Goal: Task Accomplishment & Management: Complete application form

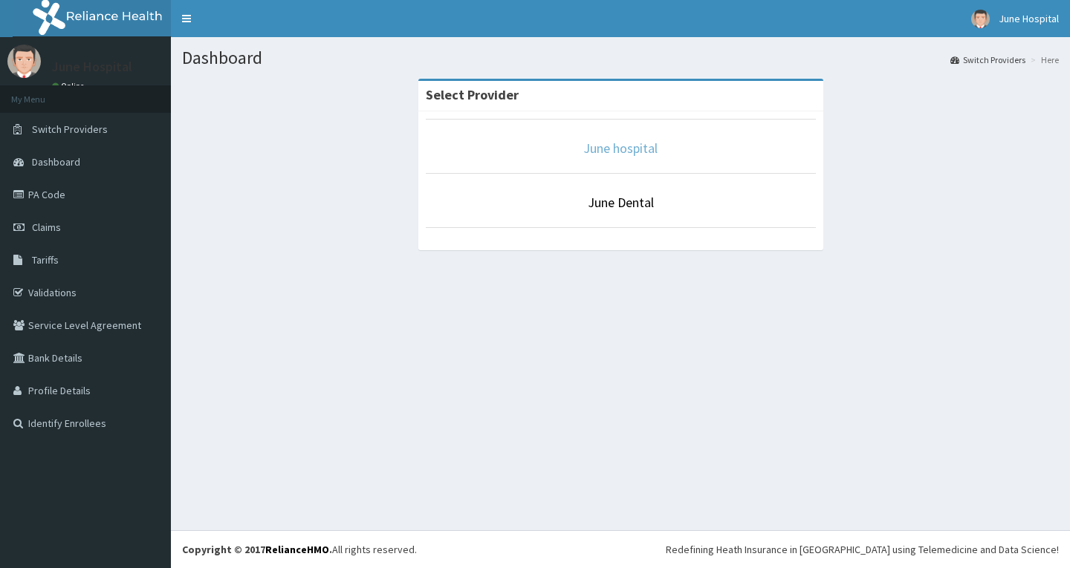
click at [623, 146] on link "June hospital" at bounding box center [620, 148] width 74 height 17
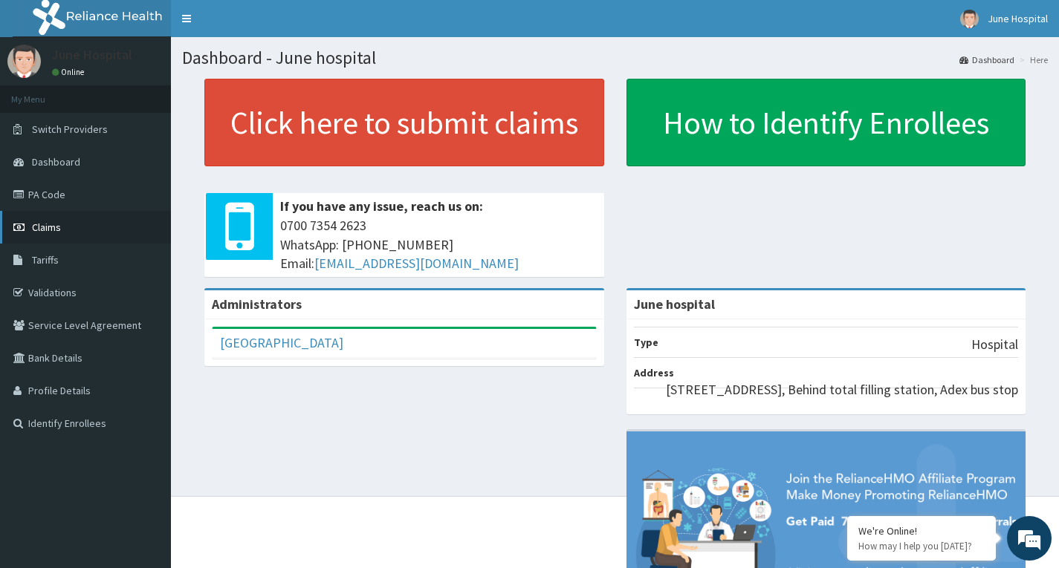
click at [51, 220] on link "Claims" at bounding box center [85, 227] width 171 height 33
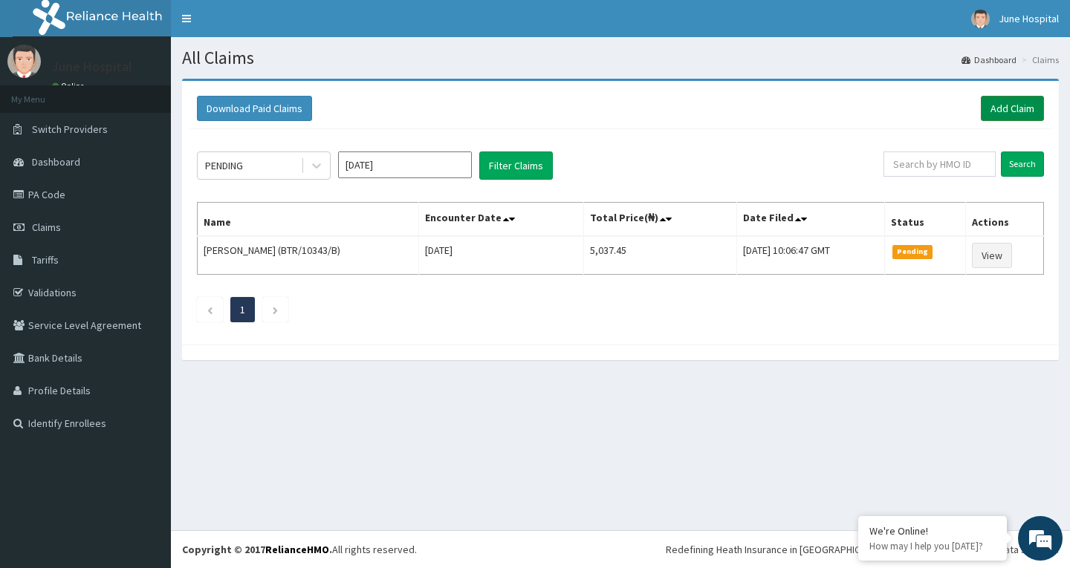
click at [1000, 104] on link "Add Claim" at bounding box center [1012, 108] width 63 height 25
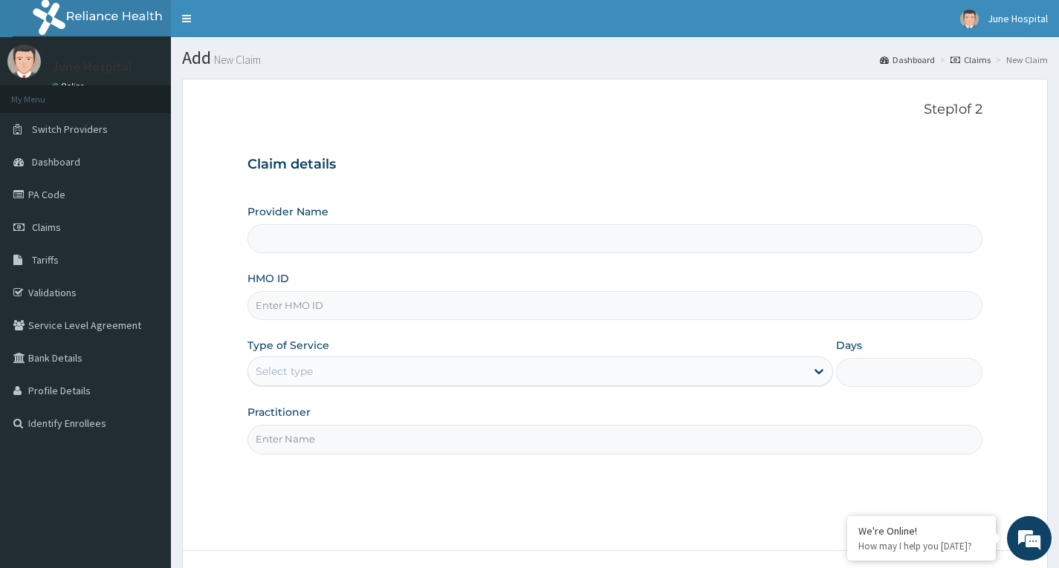
type input "June hospital"
click at [310, 307] on input "HMO ID" at bounding box center [614, 305] width 735 height 29
type input "KEF/10055/A"
click at [369, 377] on div "Select type" at bounding box center [526, 372] width 557 height 24
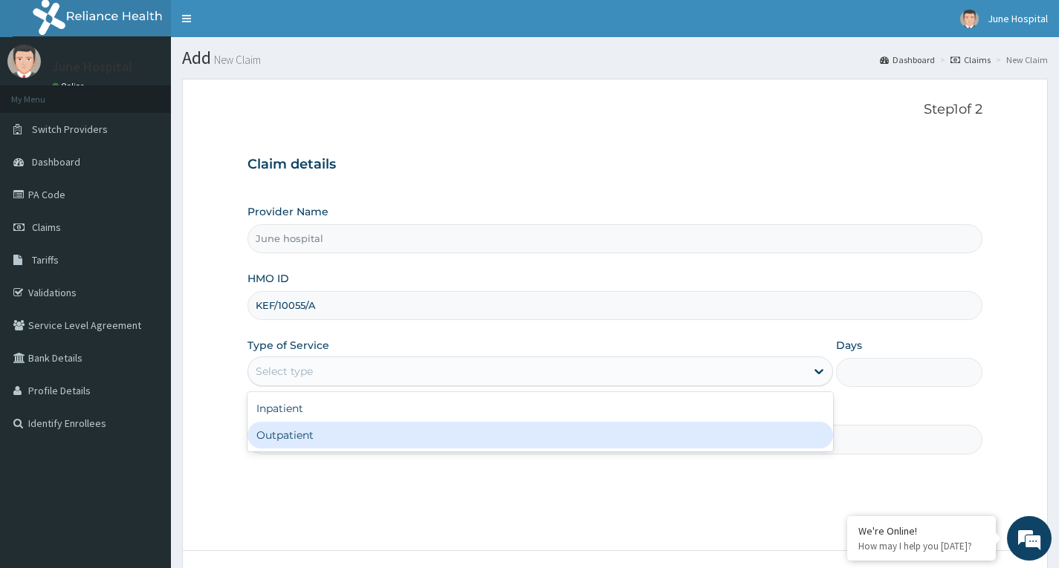
click at [356, 433] on div "Outpatient" at bounding box center [539, 435] width 585 height 27
type input "1"
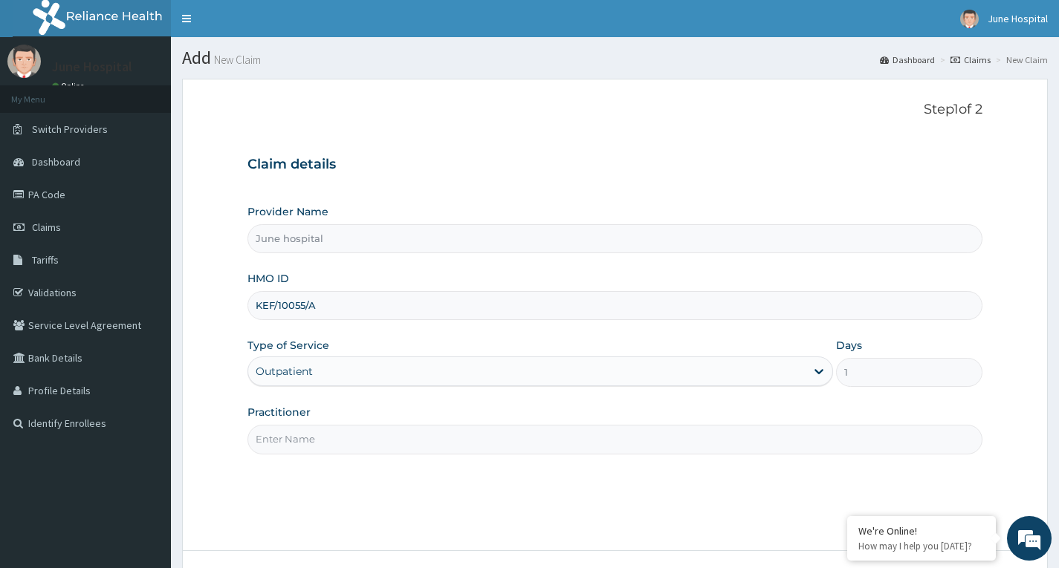
drag, startPoint x: 356, startPoint y: 433, endPoint x: 357, endPoint y: 441, distance: 7.5
click at [356, 433] on input "Practitioner" at bounding box center [614, 439] width 735 height 29
type input "DR SEYI OJO"
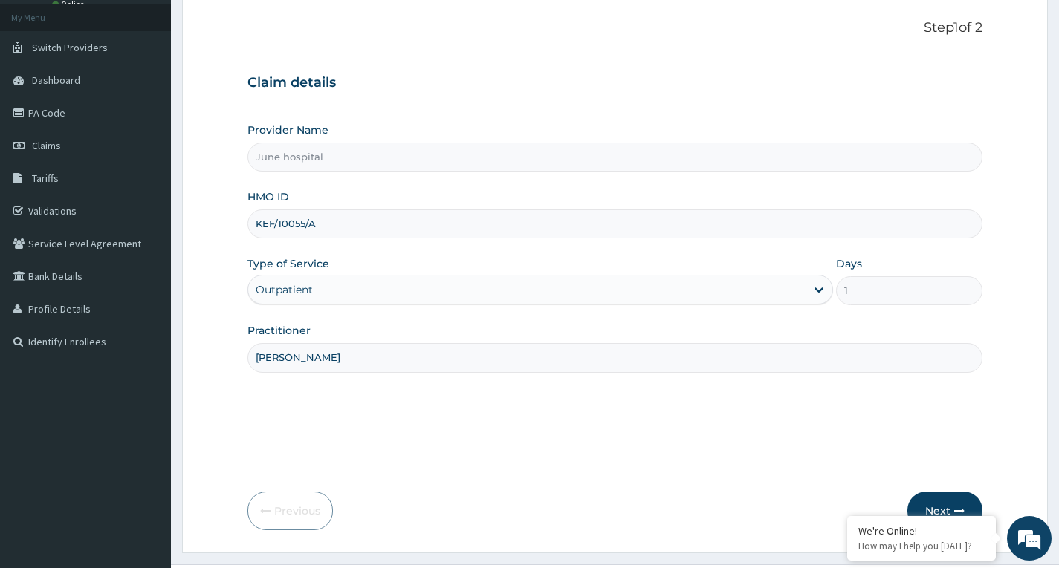
scroll to position [116, 0]
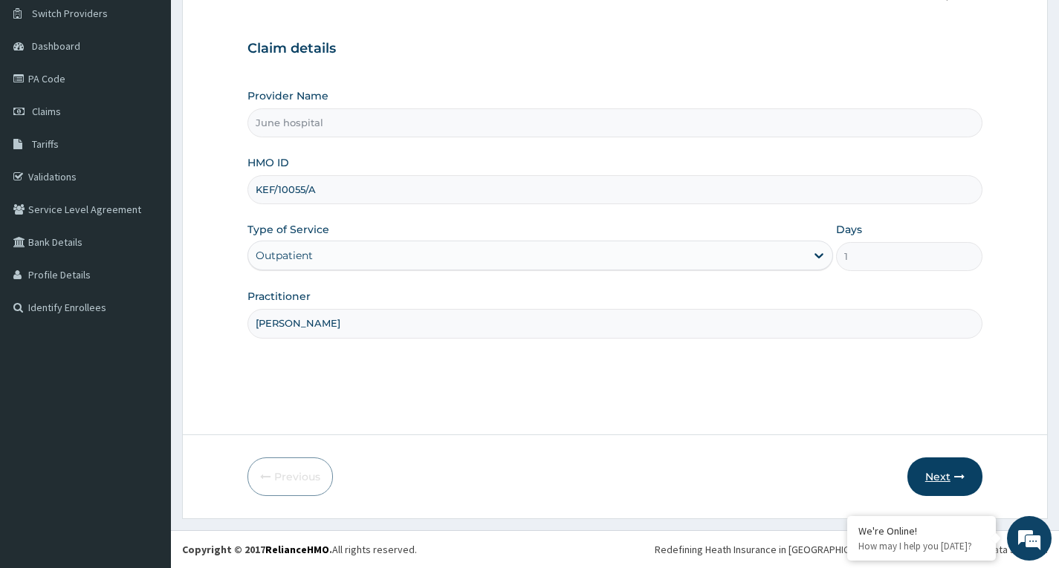
click at [941, 470] on button "Next" at bounding box center [944, 477] width 75 height 39
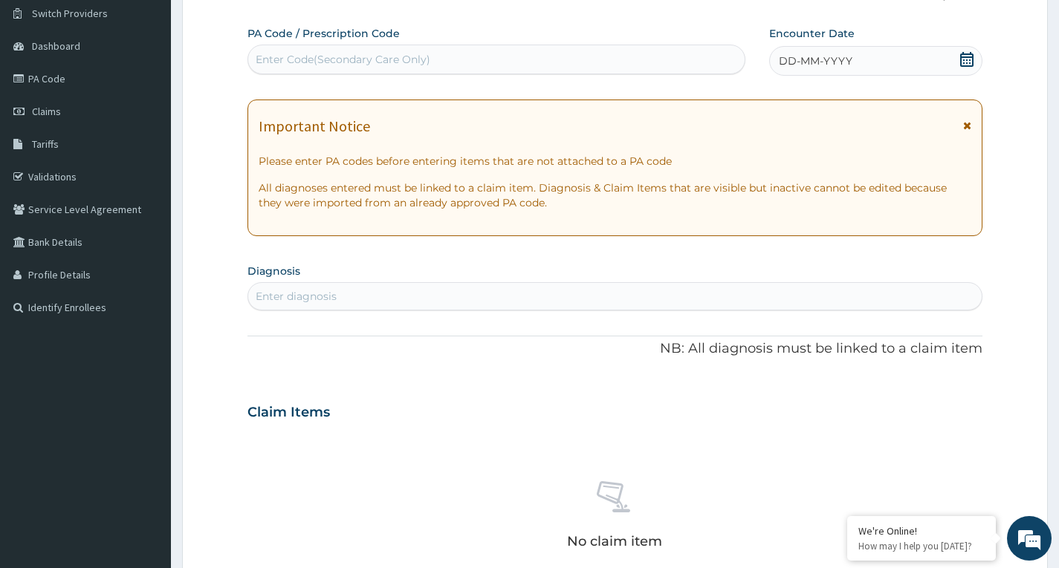
click at [966, 55] on icon at bounding box center [966, 59] width 15 height 15
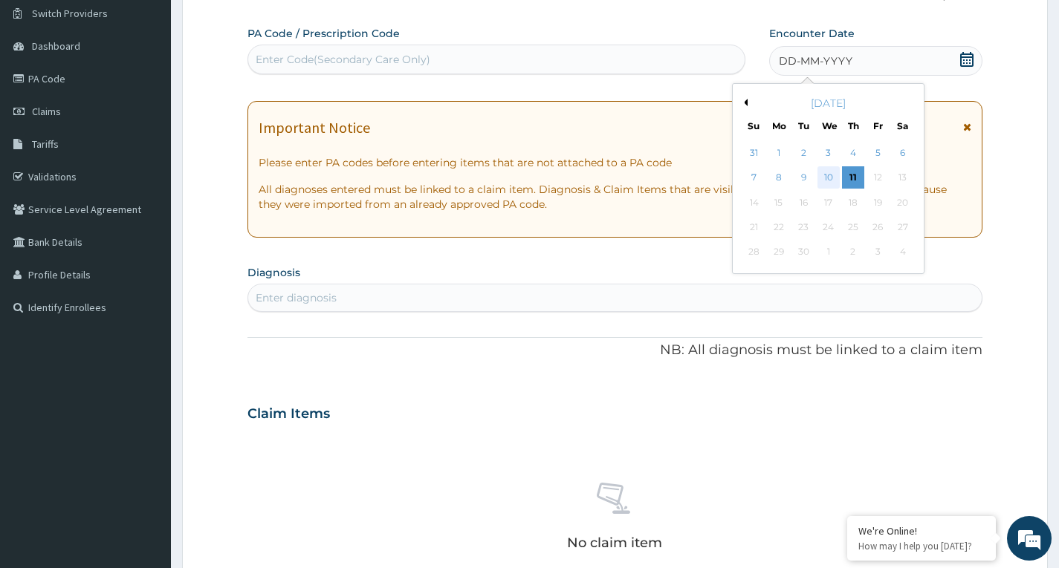
click at [828, 175] on div "10" at bounding box center [828, 178] width 22 height 22
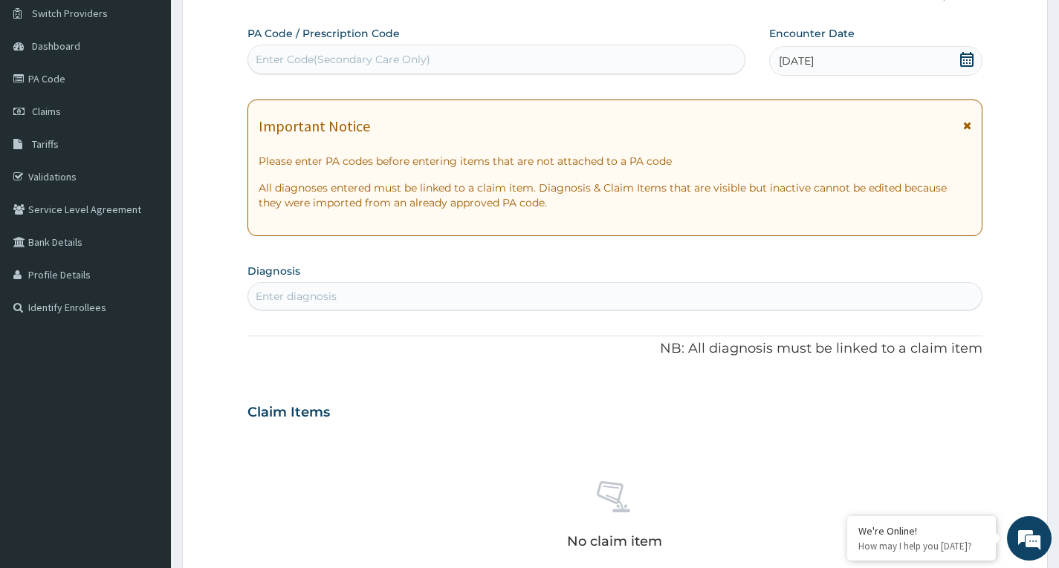
click at [333, 296] on div "Enter diagnosis" at bounding box center [296, 296] width 81 height 15
type input "ACUTE APPEND"
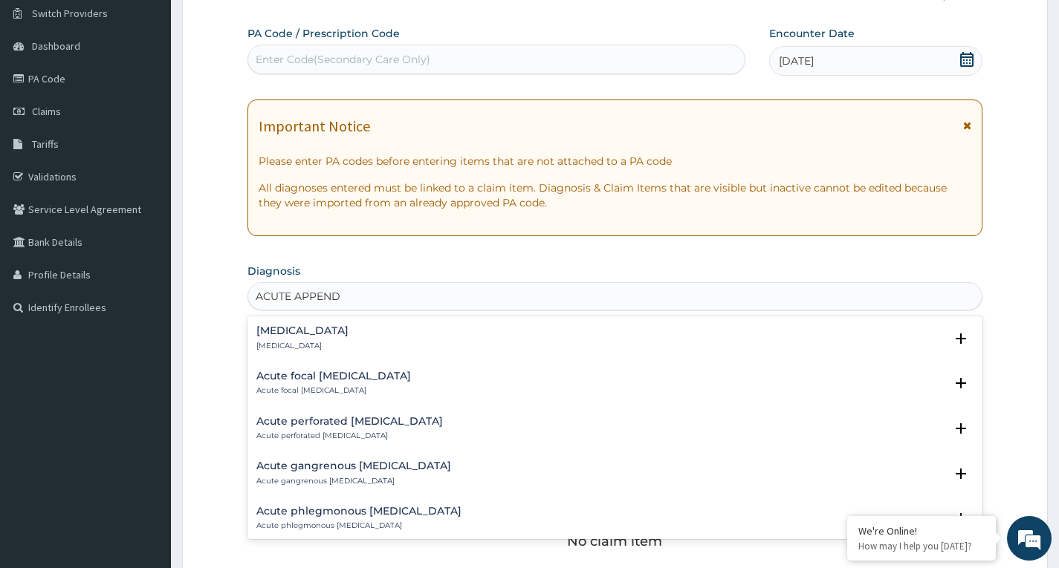
click at [284, 336] on h4 "Acute appendicitis" at bounding box center [302, 330] width 92 height 11
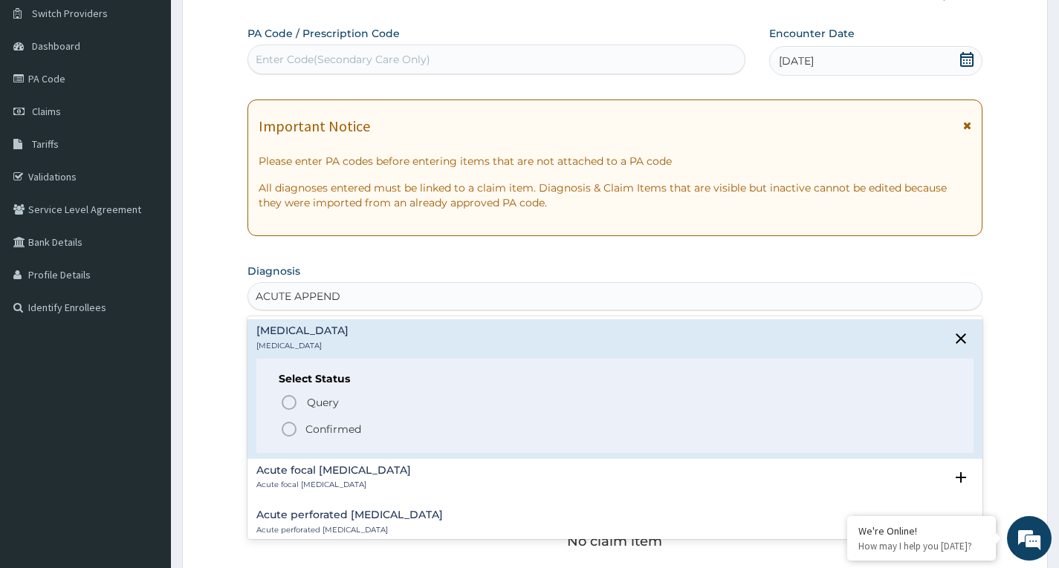
click at [287, 429] on icon "status option filled" at bounding box center [289, 430] width 18 height 18
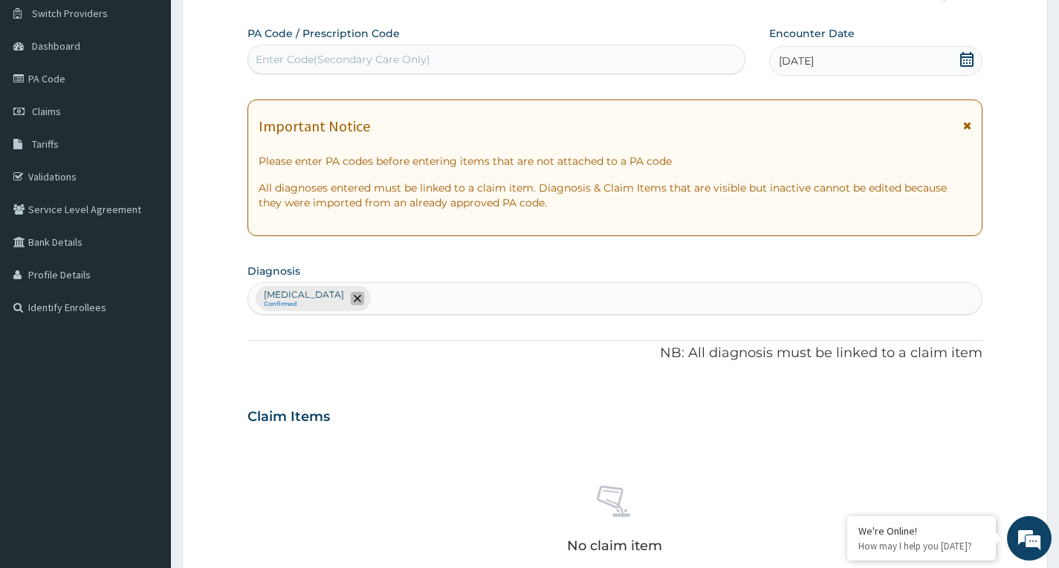
click at [362, 303] on span "remove selection option" at bounding box center [357, 298] width 13 height 13
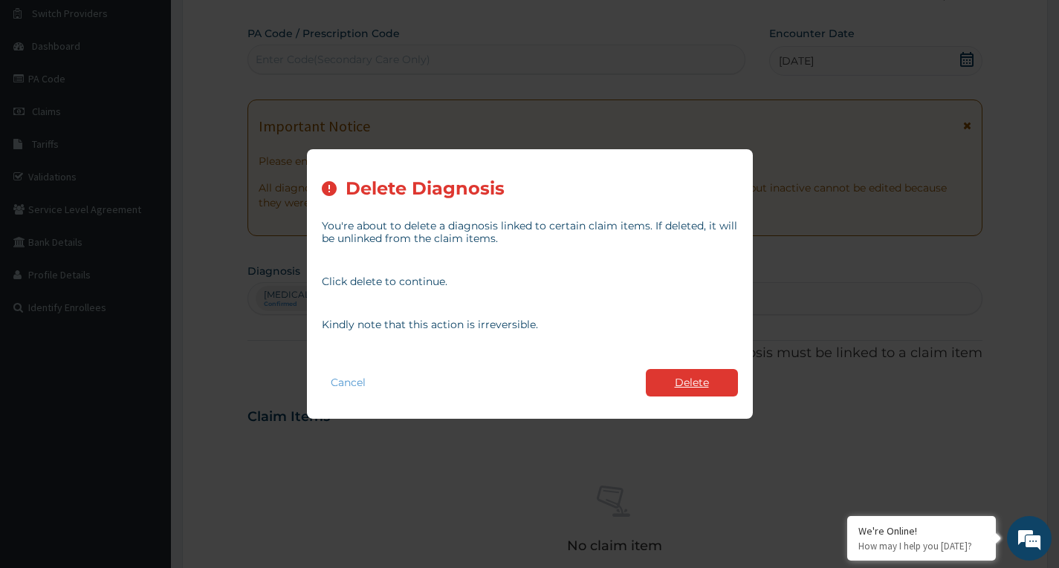
click at [684, 375] on button "Delete" at bounding box center [692, 382] width 92 height 27
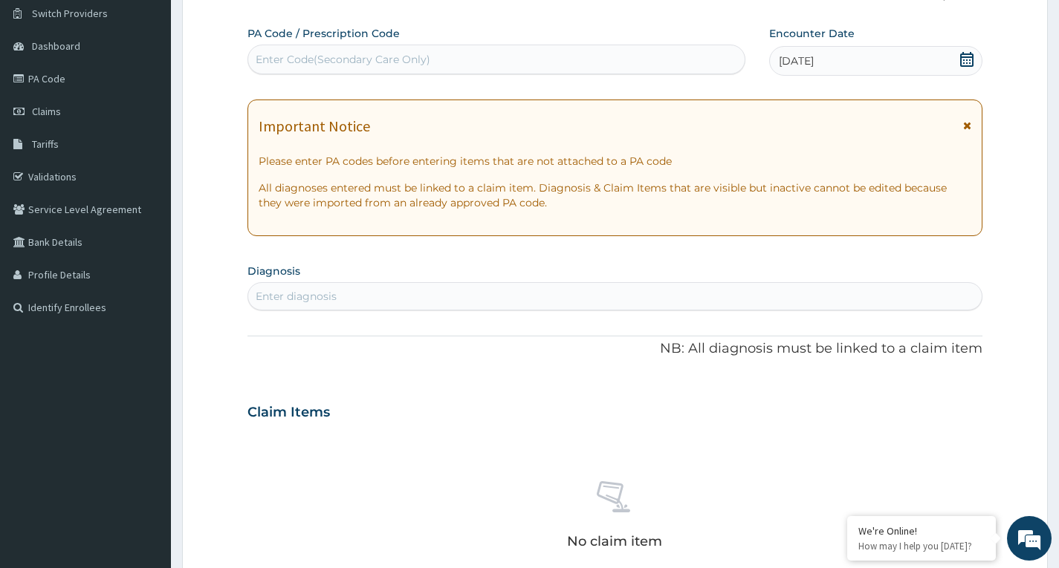
click at [400, 291] on div "Enter diagnosis" at bounding box center [614, 297] width 733 height 24
type input "ACUTE APPEND"
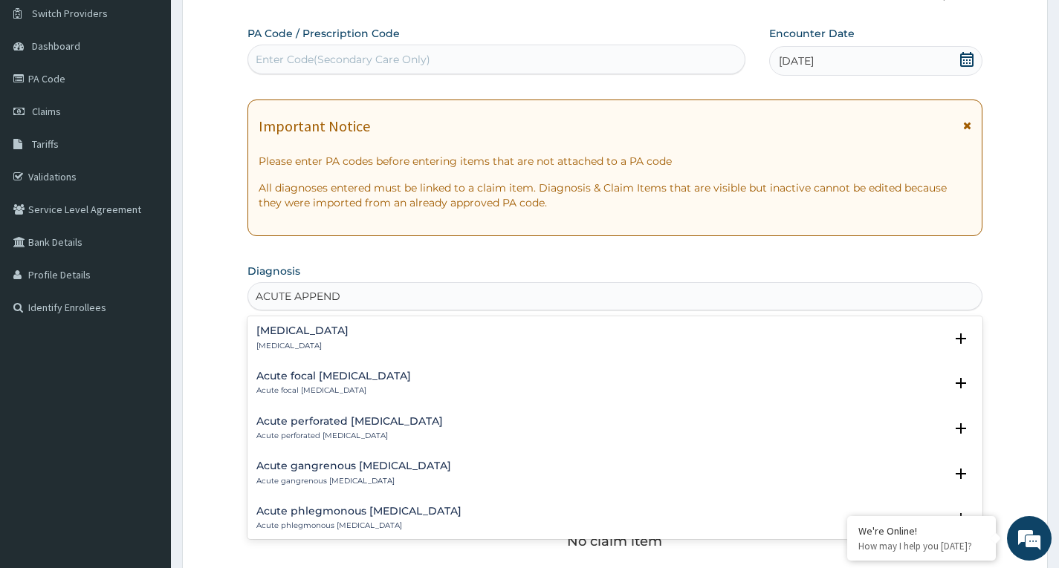
click at [264, 334] on h4 "Acute appendicitis" at bounding box center [302, 330] width 92 height 11
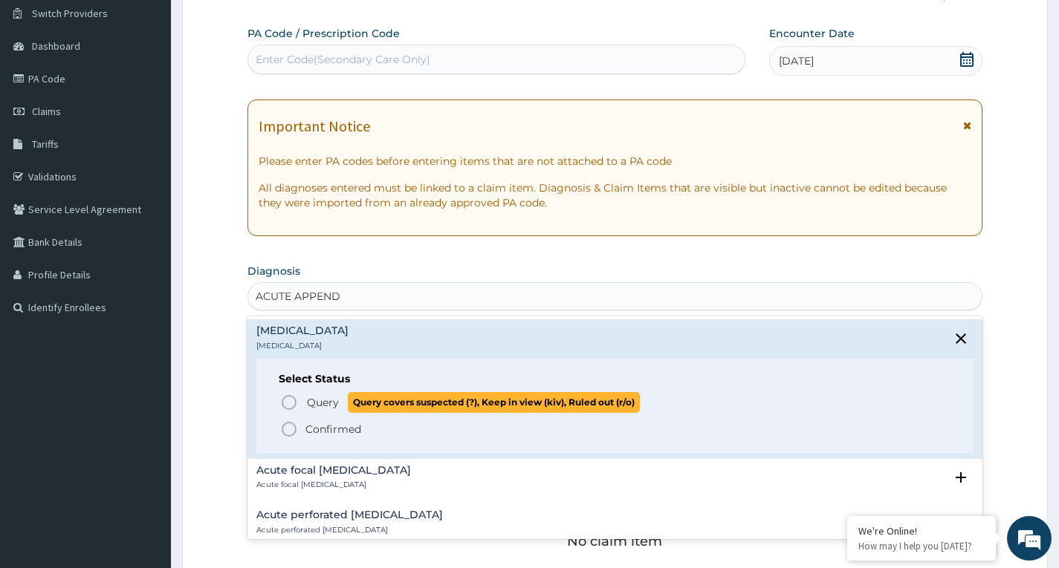
click at [289, 398] on icon "status option query" at bounding box center [289, 403] width 18 height 18
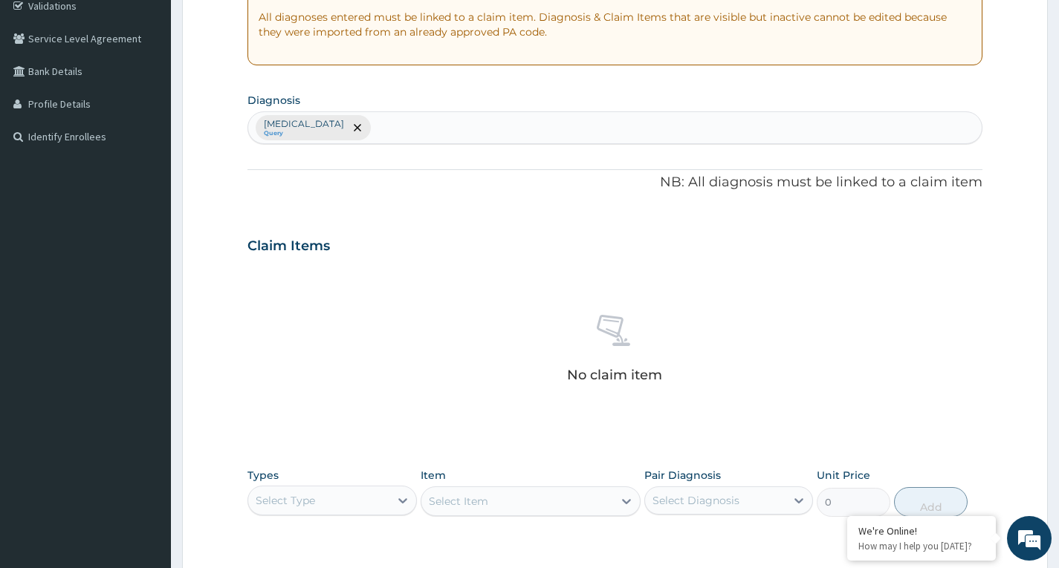
scroll to position [487, 0]
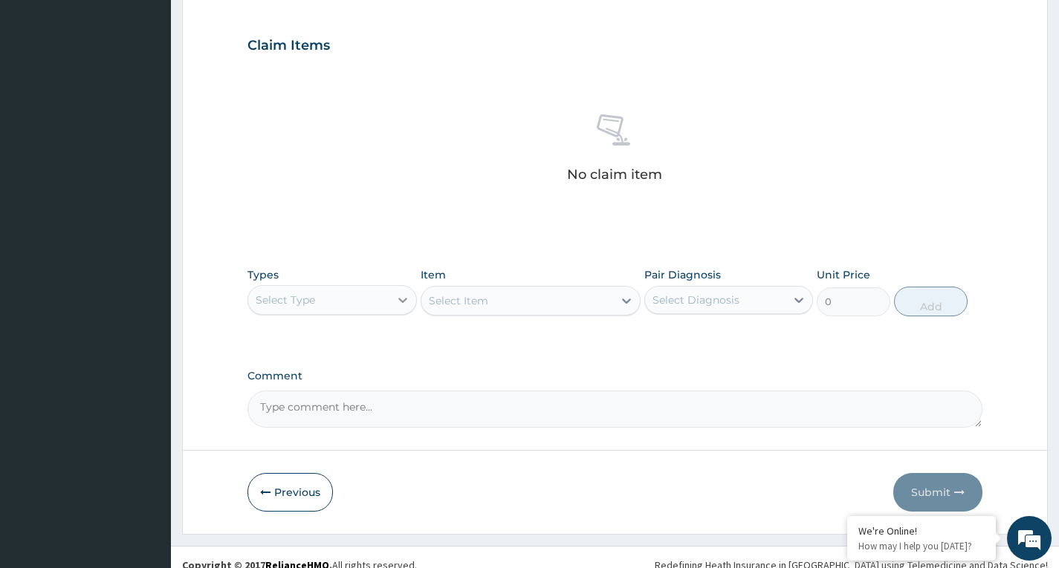
click at [389, 305] on div at bounding box center [402, 300] width 27 height 27
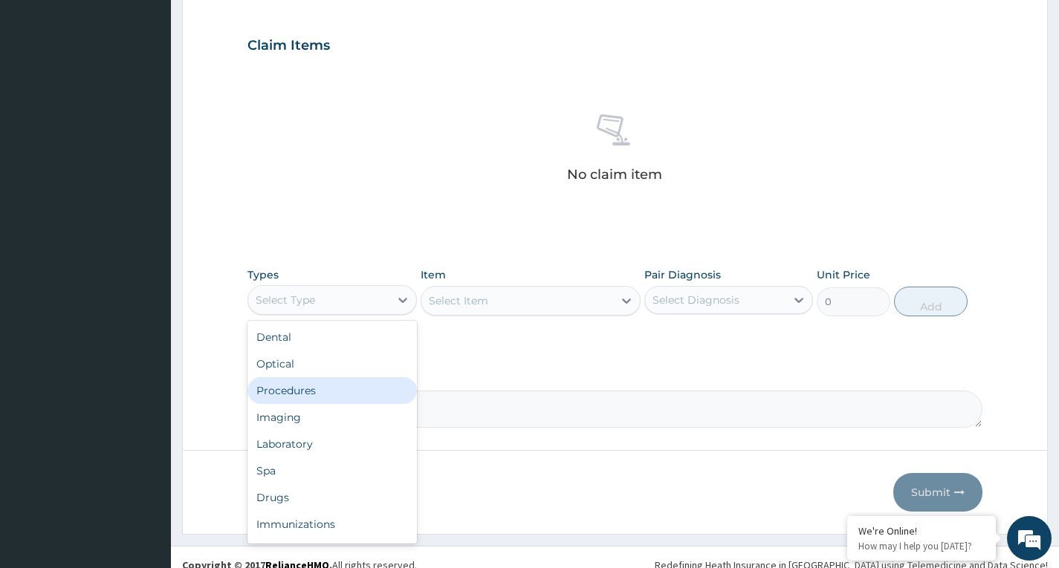
click at [360, 386] on div "Procedures" at bounding box center [331, 390] width 169 height 27
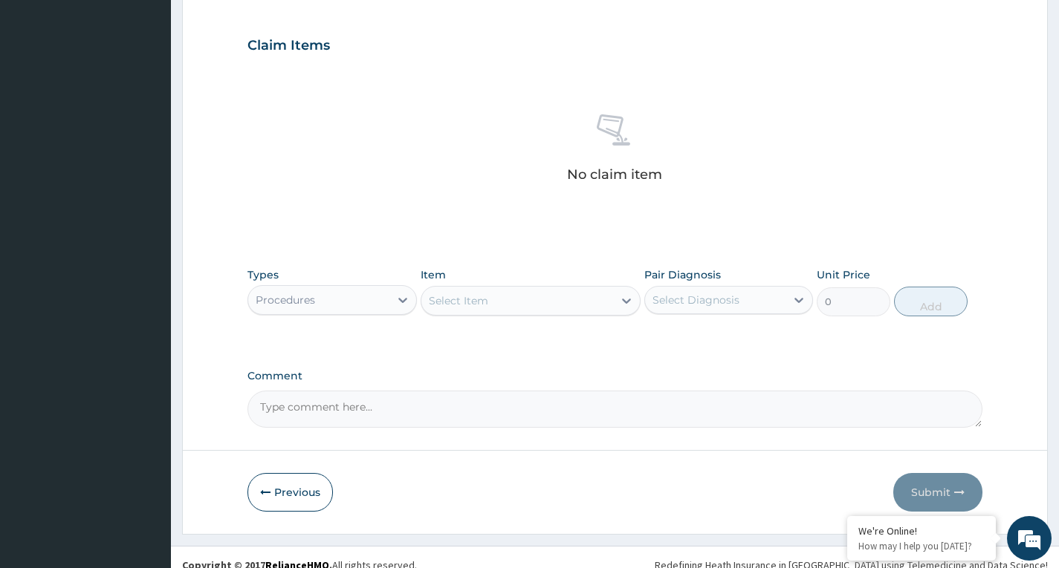
click at [511, 302] on div "Select Item" at bounding box center [517, 301] width 192 height 24
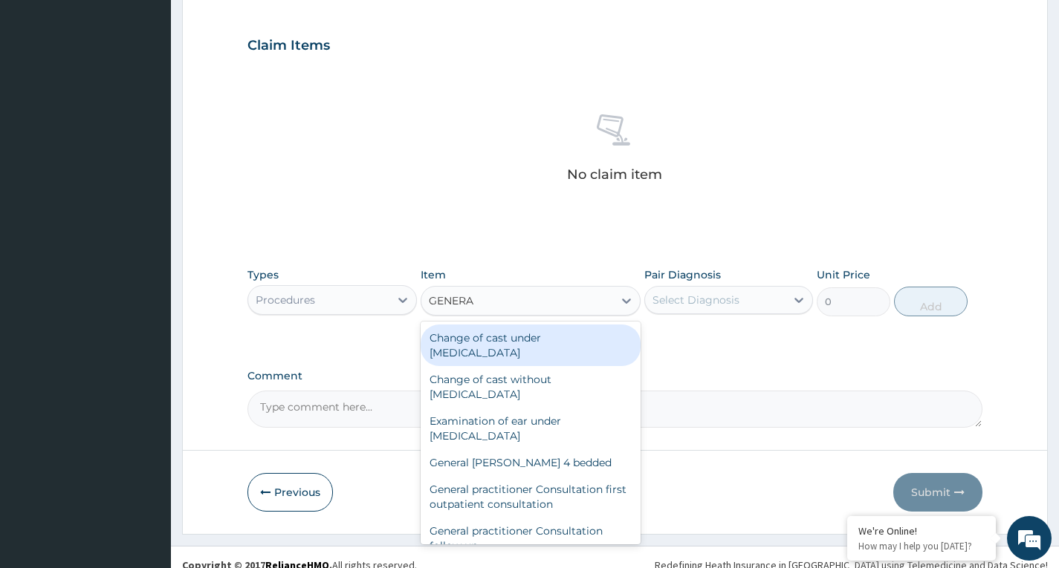
type input "GENERAL"
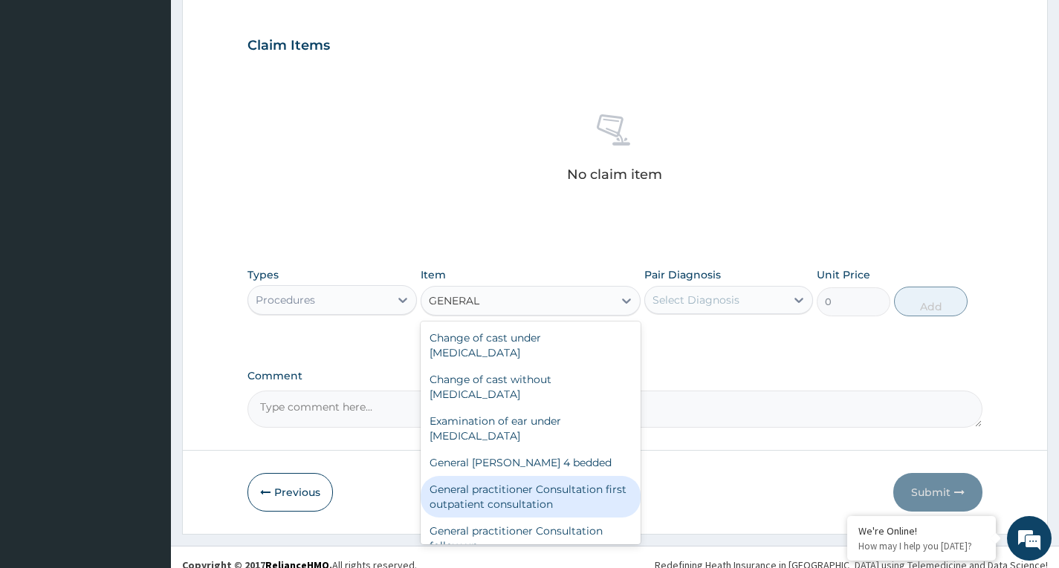
drag, startPoint x: 560, startPoint y: 487, endPoint x: 601, endPoint y: 429, distance: 70.3
click at [562, 485] on div "General practitioner Consultation first outpatient consultation" at bounding box center [531, 497] width 221 height 42
type input "3547.5"
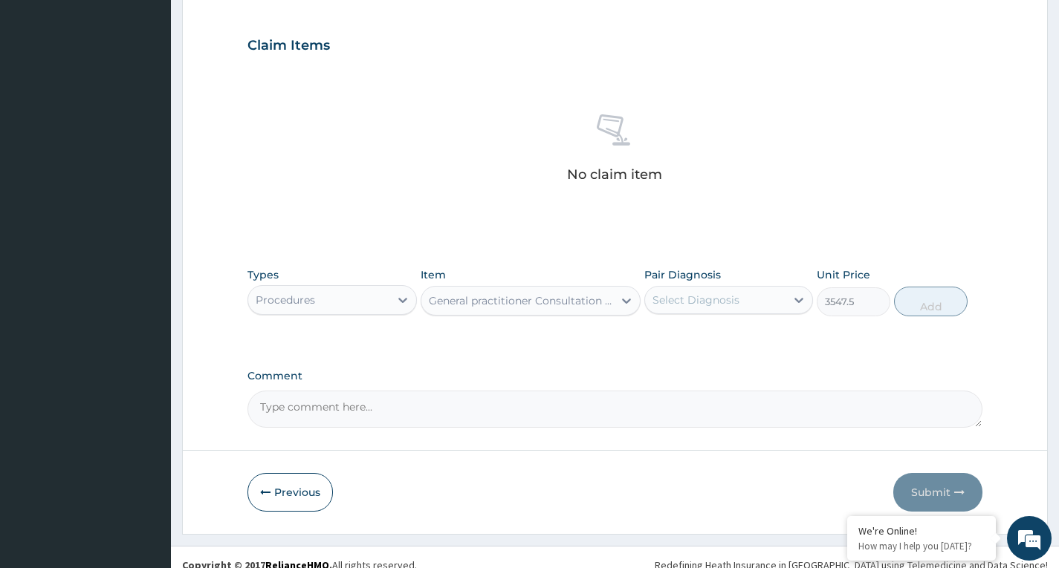
click at [692, 301] on div "Select Diagnosis" at bounding box center [695, 300] width 87 height 15
click at [687, 331] on label "Acute appendicitis" at bounding box center [715, 336] width 92 height 15
checkbox input "true"
click at [931, 304] on button "Add" at bounding box center [931, 302] width 74 height 30
type input "0"
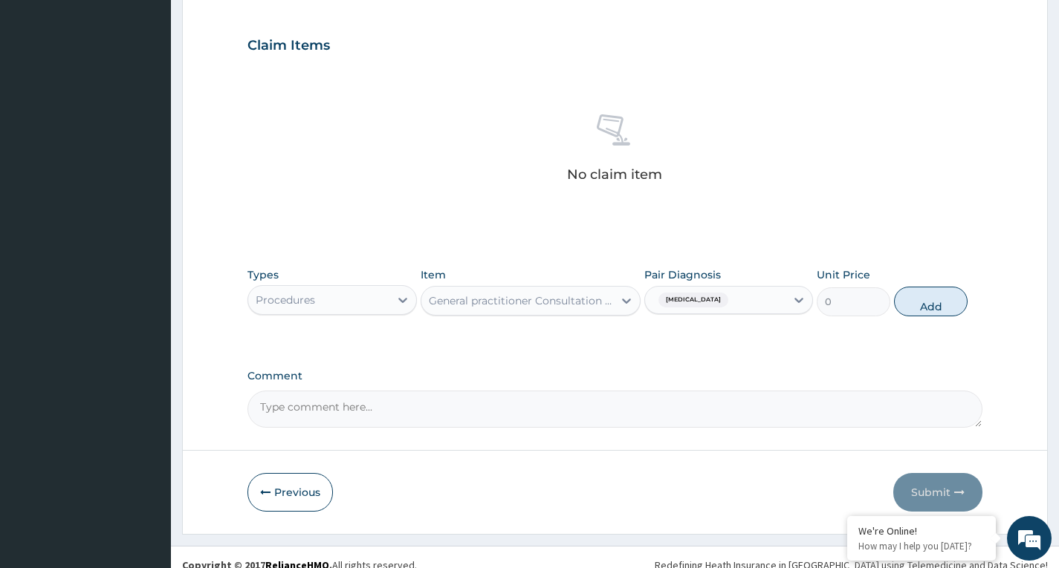
scroll to position [452, 0]
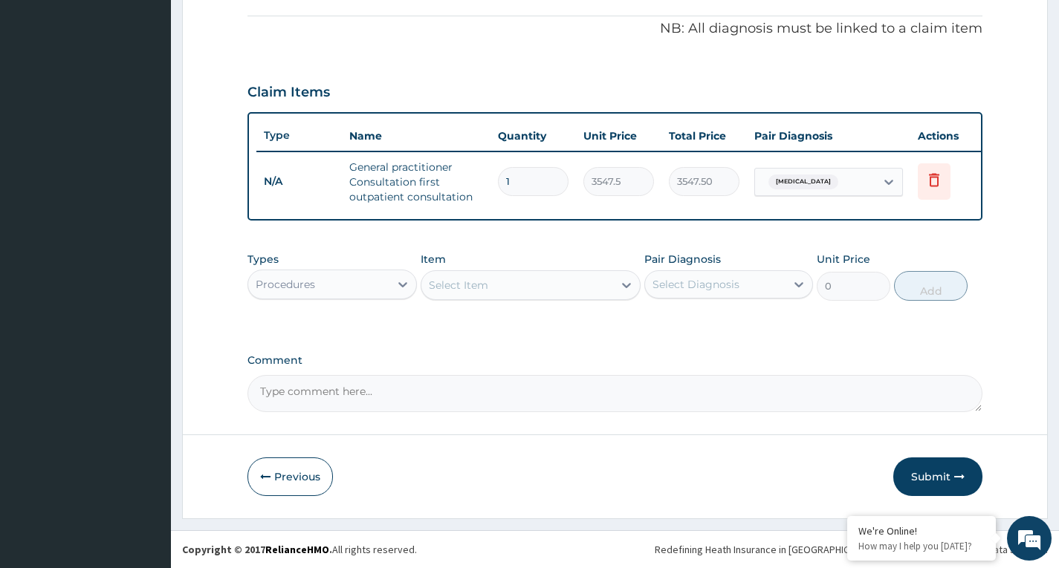
click at [381, 283] on div "Procedures" at bounding box center [318, 285] width 140 height 24
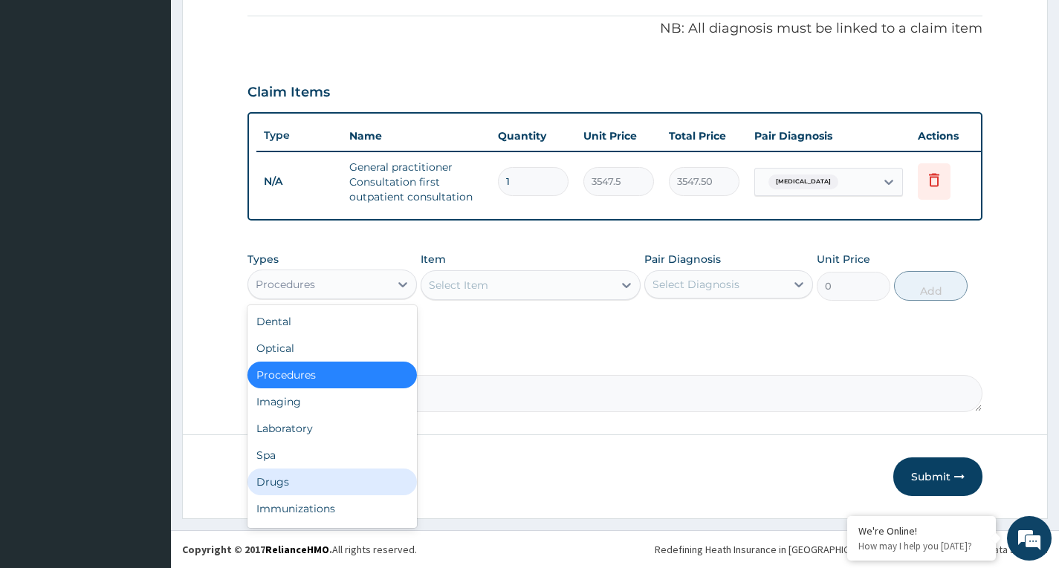
click at [343, 475] on div "Drugs" at bounding box center [331, 482] width 169 height 27
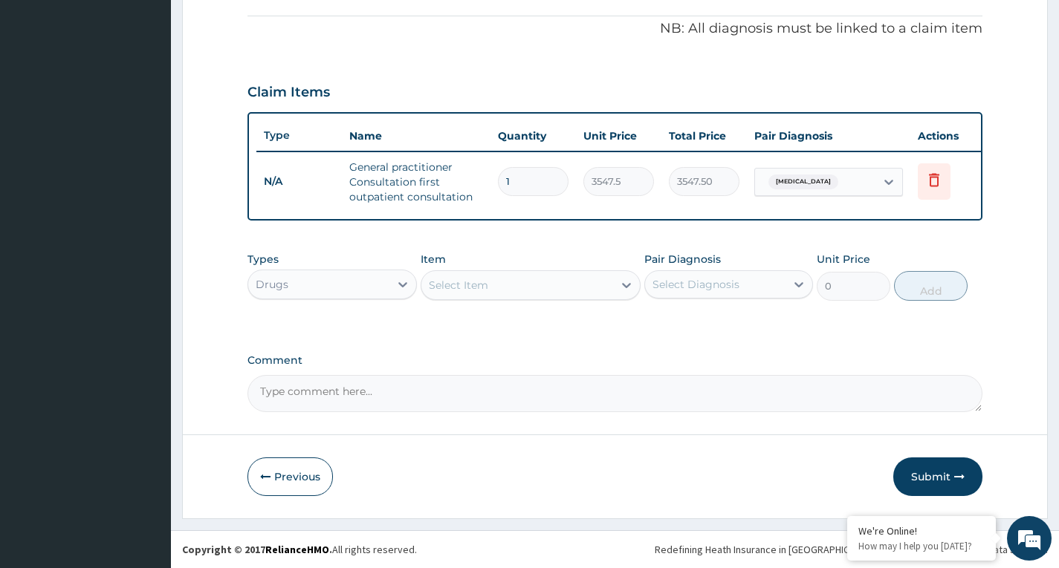
click at [613, 285] on div "Select Item" at bounding box center [517, 285] width 192 height 24
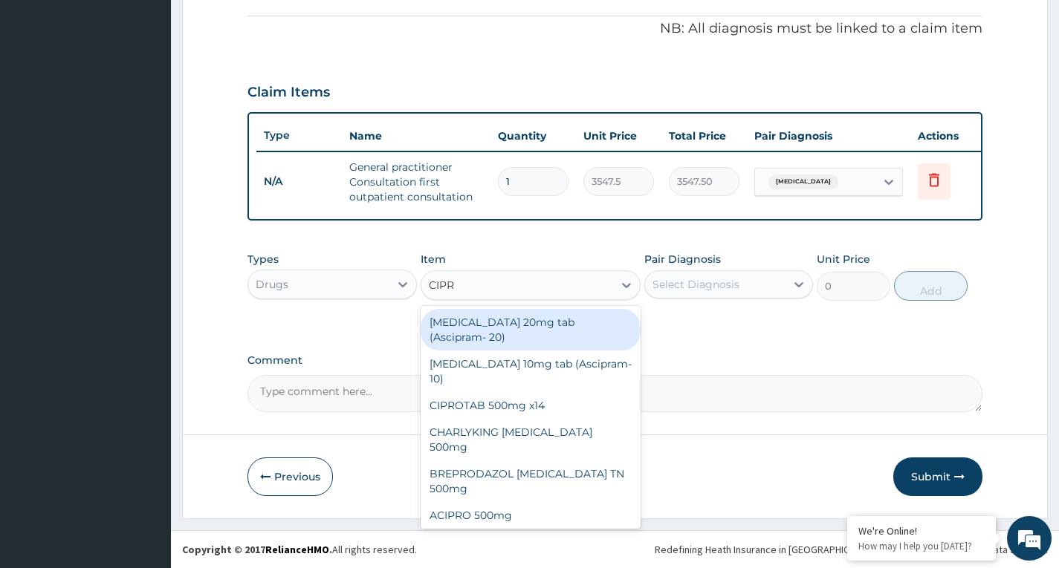
type input "CIPRO"
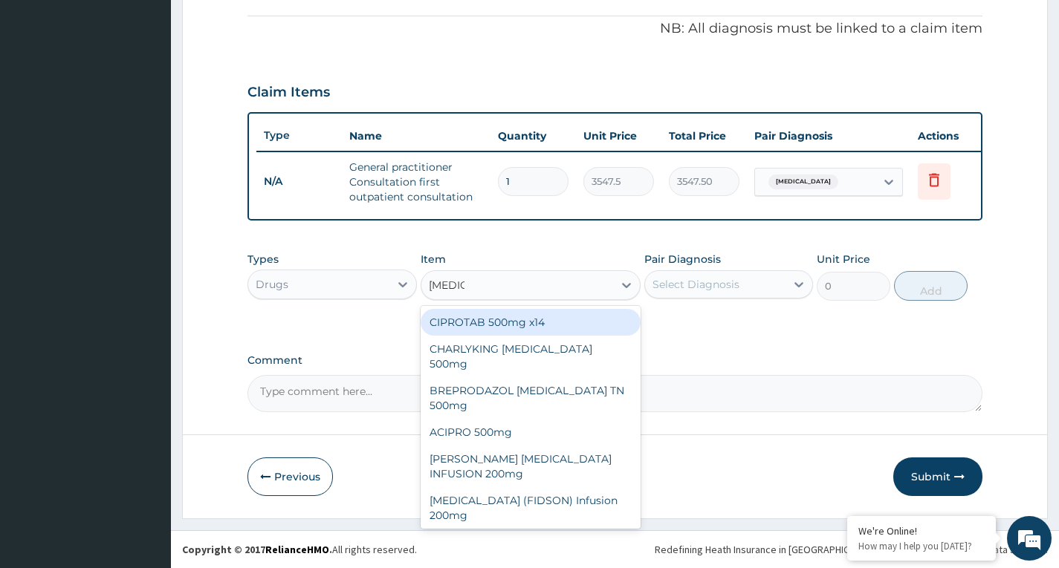
click at [595, 322] on div "CIPROTAB 500mg x14" at bounding box center [531, 322] width 221 height 27
type input "319.275"
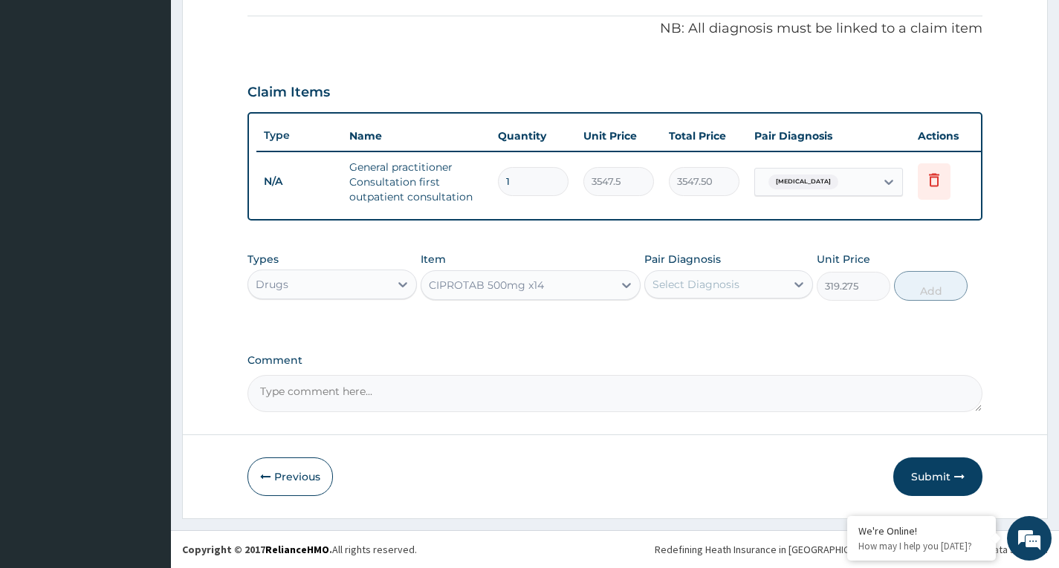
click at [612, 291] on div "CIPROTAB 500mg x14" at bounding box center [517, 285] width 192 height 24
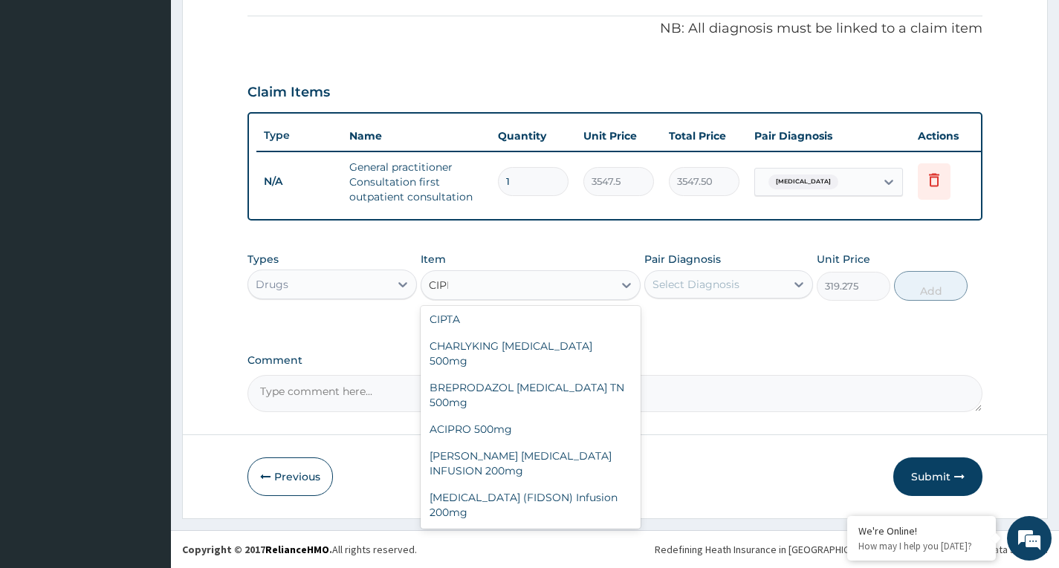
scroll to position [0, 0]
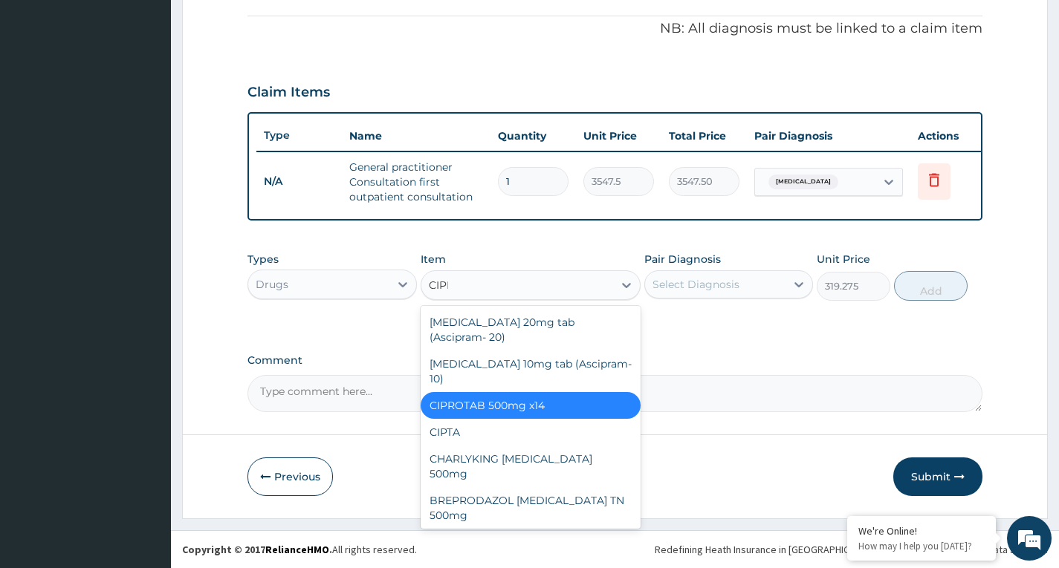
type input "CIPRO"
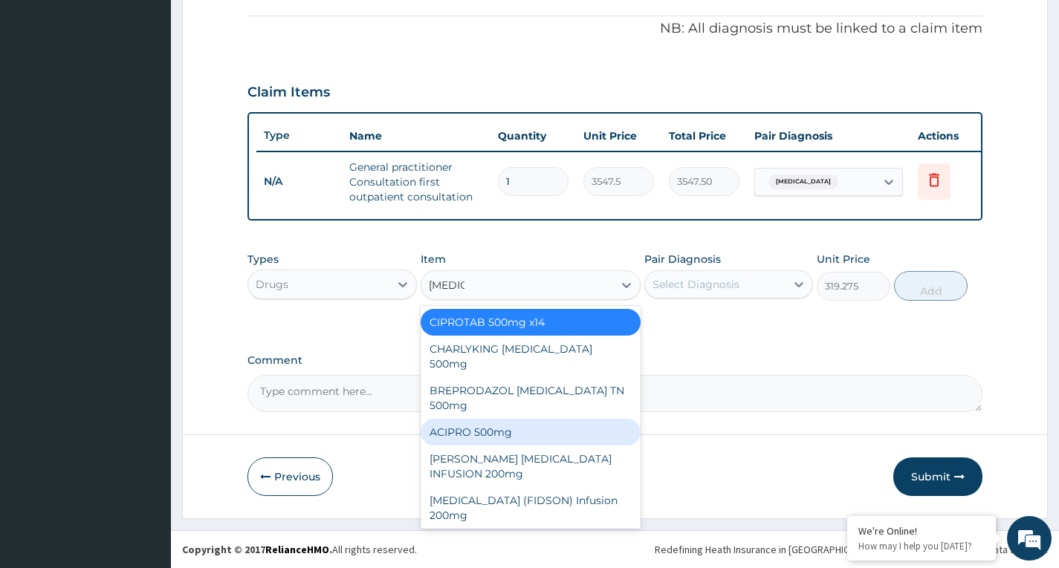
click at [575, 419] on div "ACIPRO 500mg" at bounding box center [531, 432] width 221 height 27
type input "106.425"
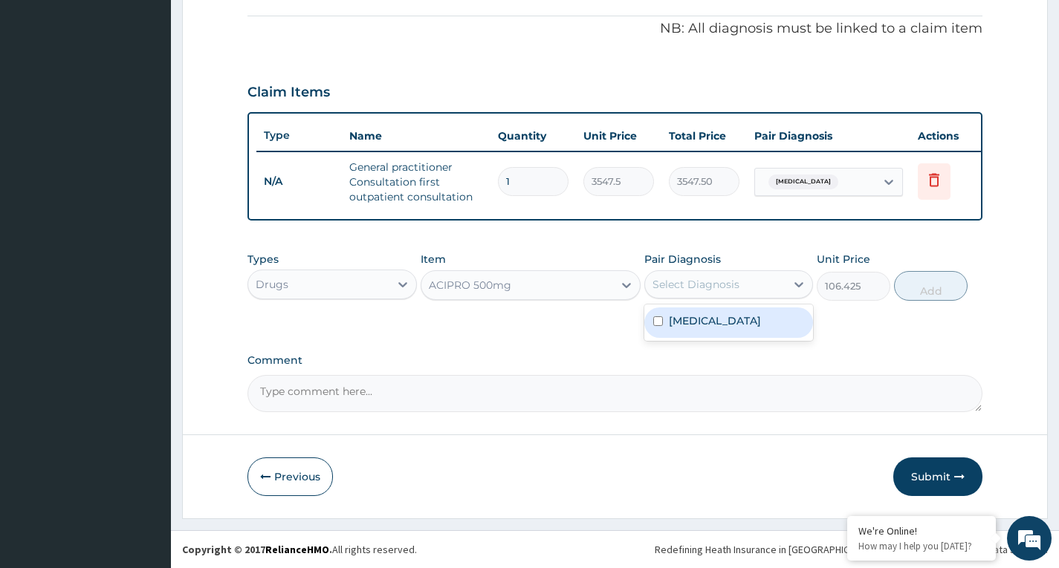
click at [721, 291] on div "Select Diagnosis" at bounding box center [695, 284] width 87 height 15
click at [714, 322] on label "Acute appendicitis" at bounding box center [715, 321] width 92 height 15
checkbox input "true"
drag, startPoint x: 927, startPoint y: 289, endPoint x: 912, endPoint y: 289, distance: 14.1
click at [927, 289] on button "Add" at bounding box center [931, 286] width 74 height 30
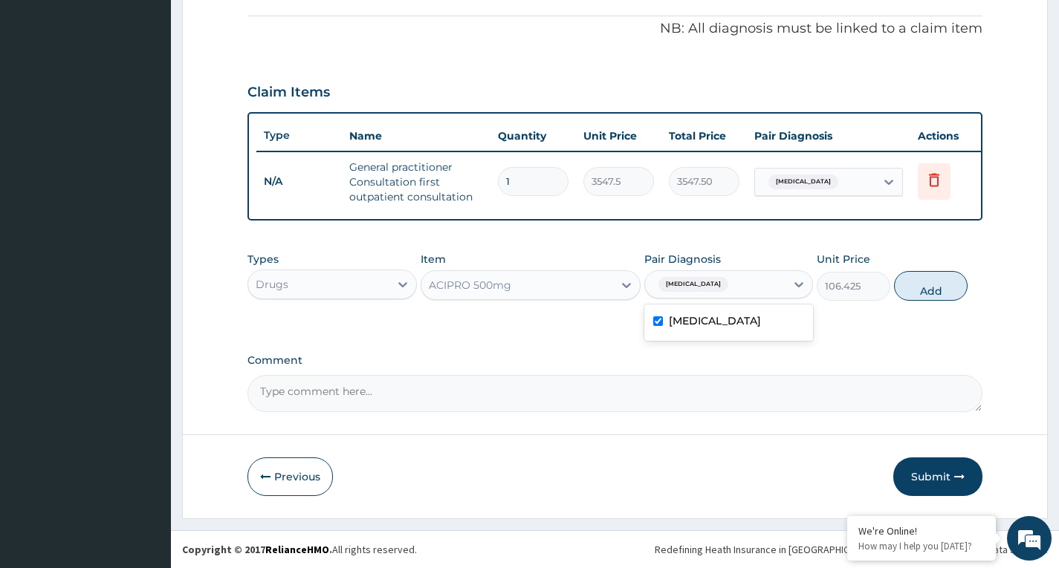
type input "0"
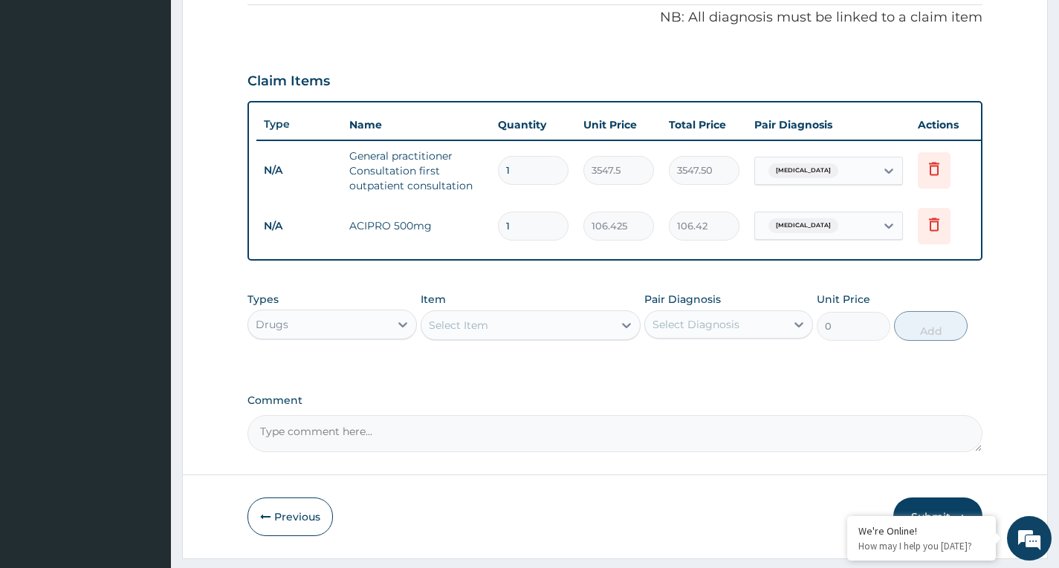
type input "10"
type input "1064.25"
type input "10"
click at [612, 337] on div "Select Item" at bounding box center [517, 326] width 192 height 24
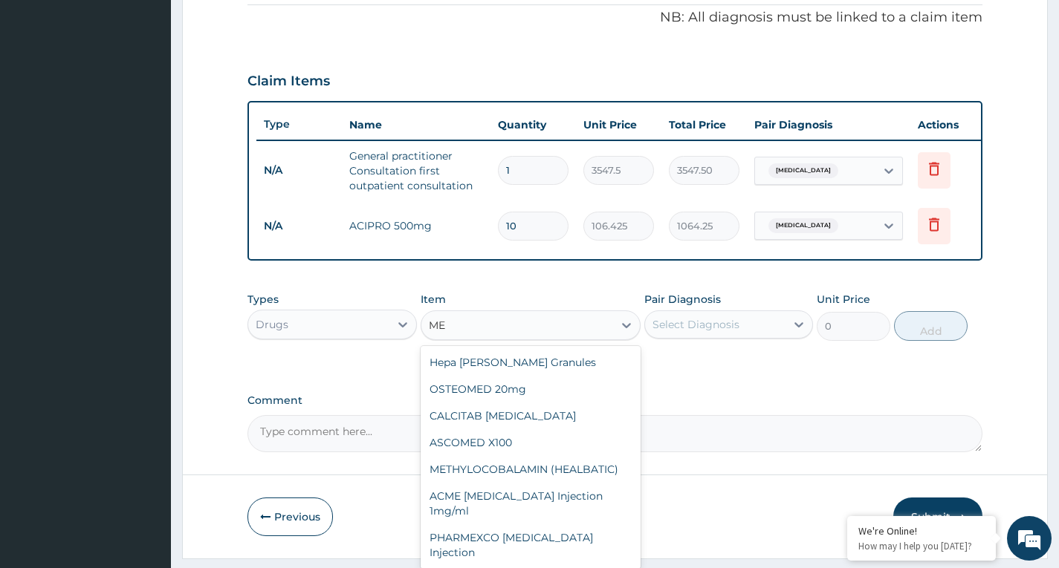
type input "M"
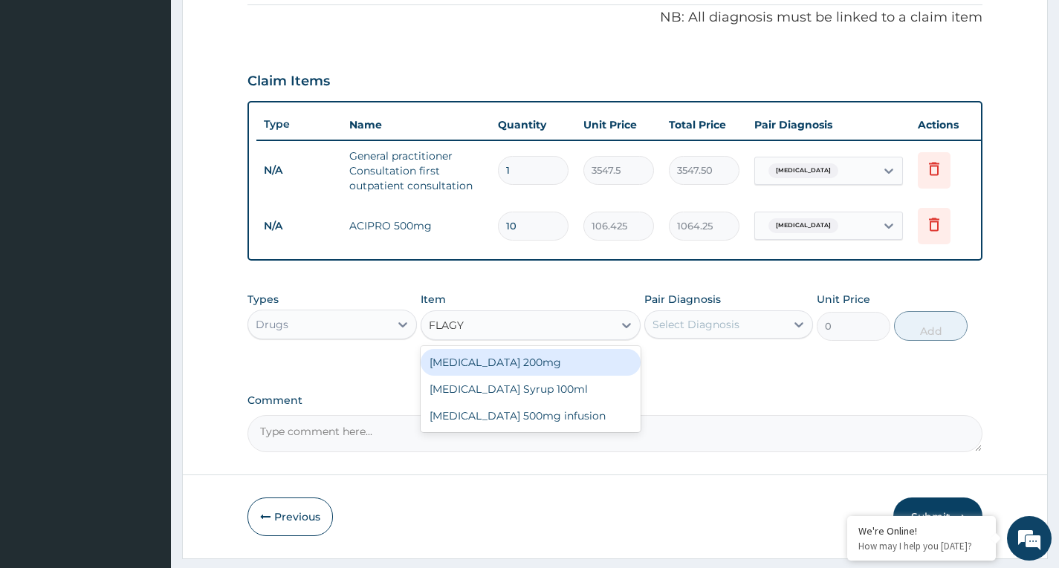
type input "FLAG"
click at [588, 375] on div "FLAGLY 400 SANOFI" at bounding box center [531, 362] width 221 height 27
type input "70.95"
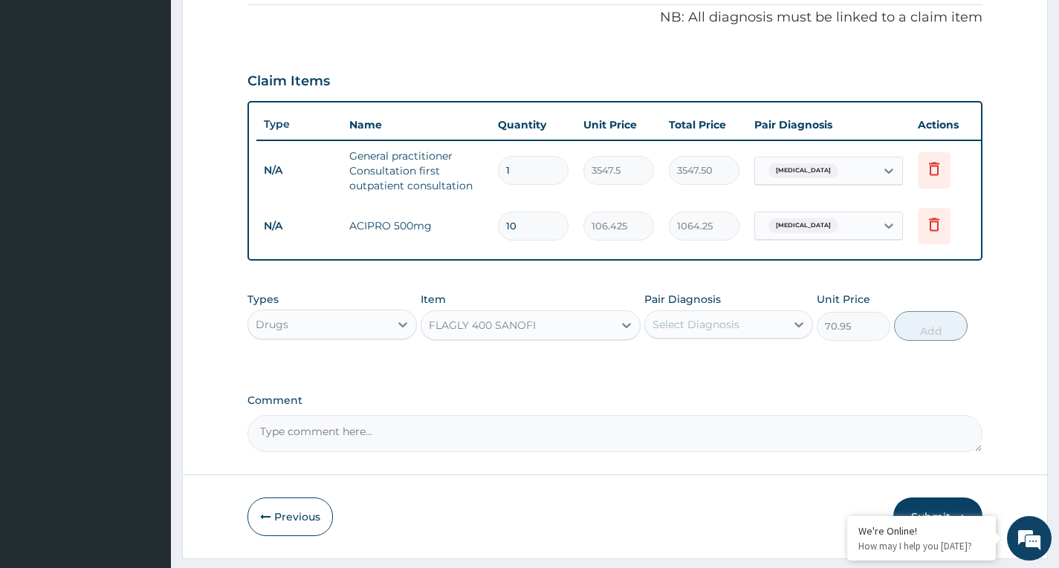
click at [694, 332] on div "Select Diagnosis" at bounding box center [695, 324] width 87 height 15
click at [694, 369] on label "Acute appendicitis" at bounding box center [715, 361] width 92 height 15
checkbox input "true"
click at [925, 341] on button "Add" at bounding box center [931, 326] width 74 height 30
type input "0"
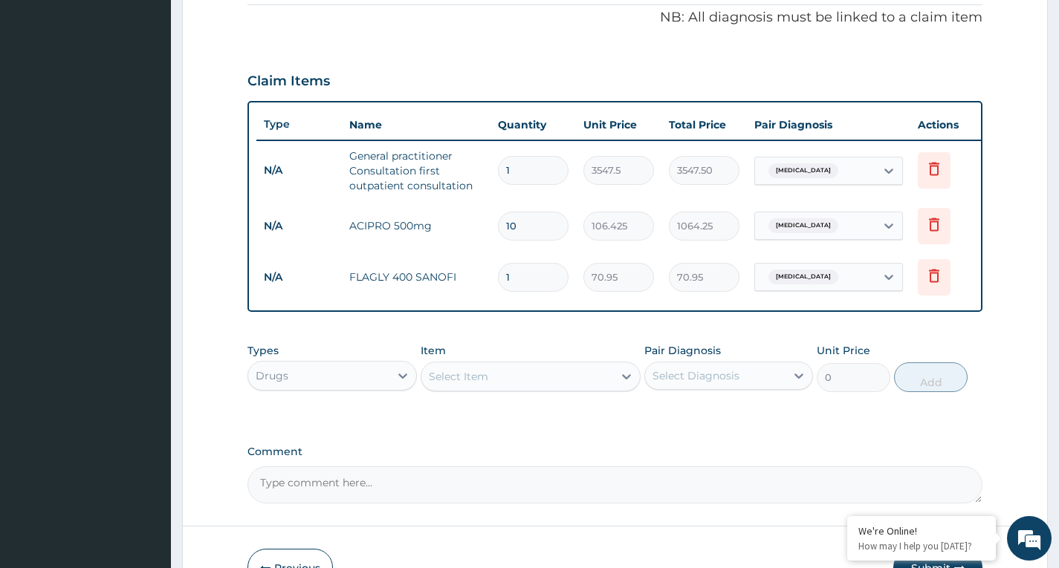
type input "15"
type input "1064.25"
type input "15"
click at [572, 383] on div "Select Item" at bounding box center [517, 377] width 192 height 24
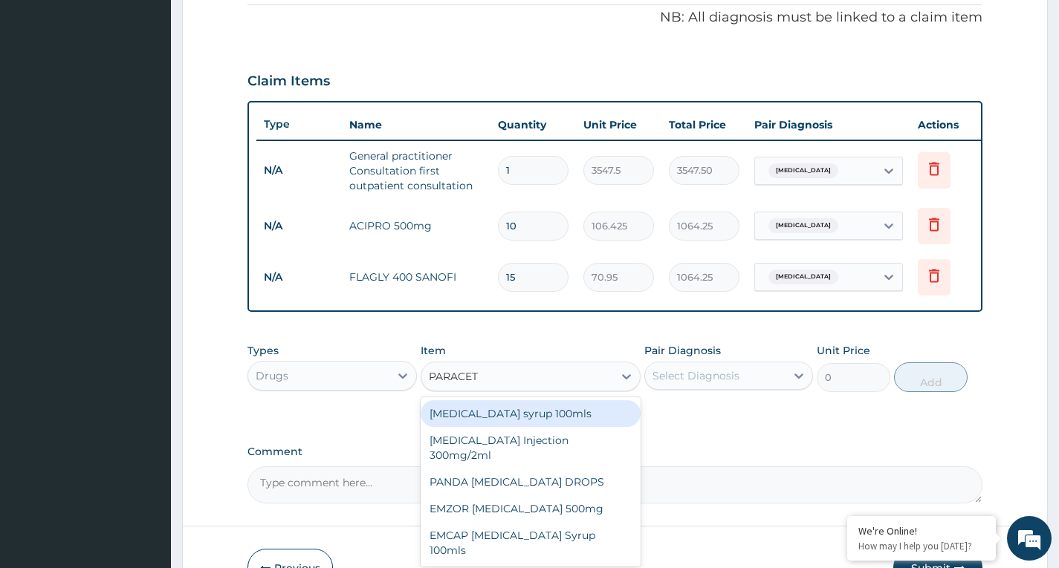
type input "PARACETA"
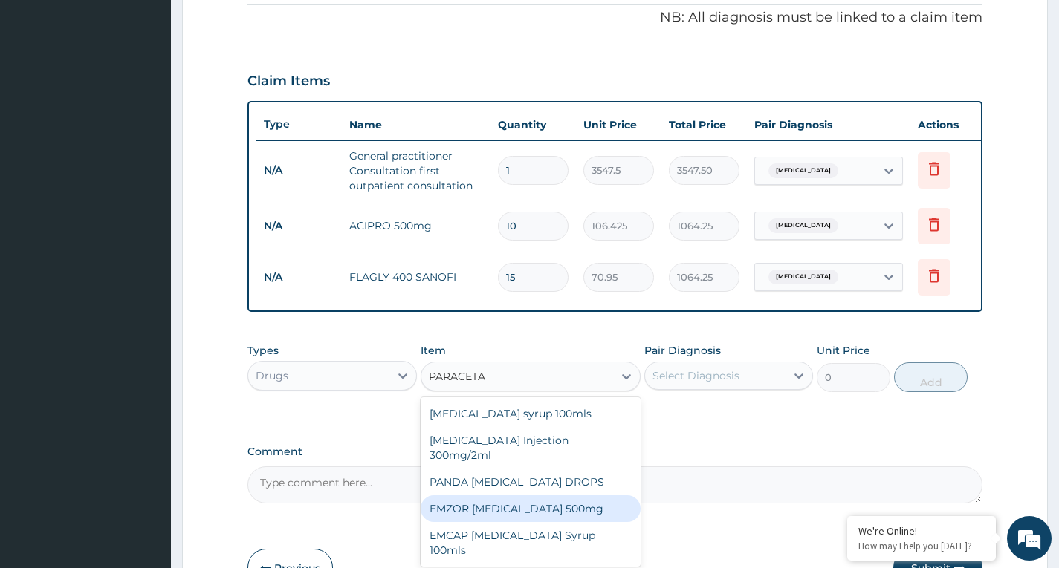
click at [591, 500] on div "EMZOR PARACETAMOL 500mg" at bounding box center [531, 509] width 221 height 27
type input "23.65"
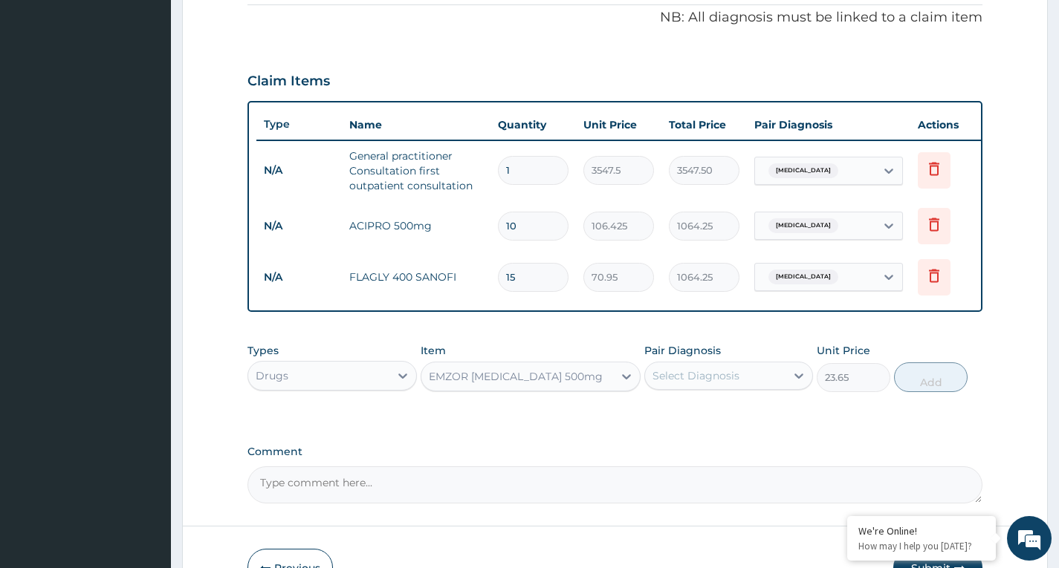
click at [716, 380] on div "Select Diagnosis" at bounding box center [695, 376] width 87 height 15
click at [718, 420] on label "Acute appendicitis" at bounding box center [715, 412] width 92 height 15
checkbox input "true"
click at [919, 389] on button "Add" at bounding box center [931, 378] width 74 height 30
type input "0"
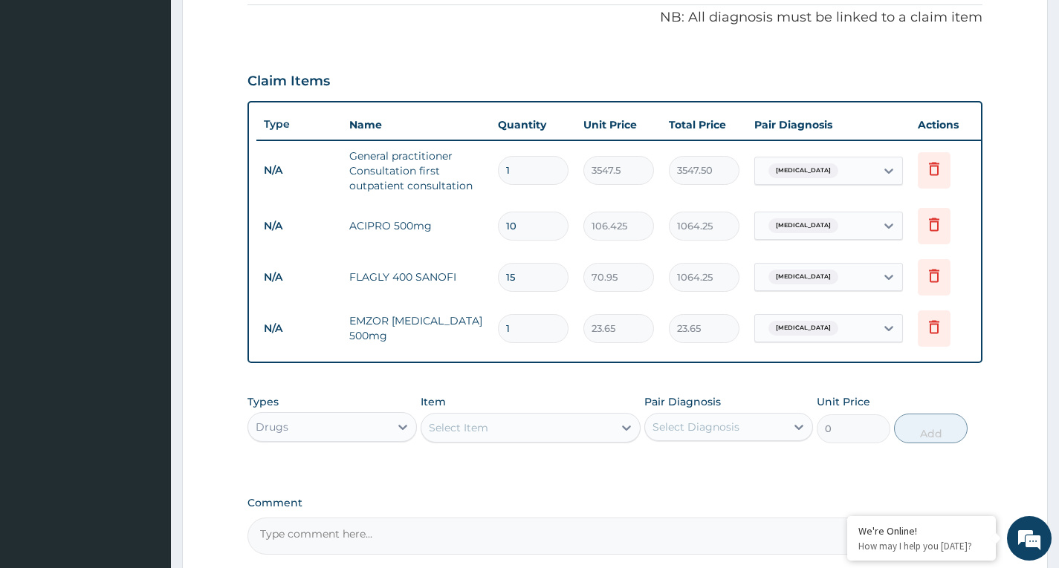
type input "18"
type input "425.70"
type input "18"
click at [592, 436] on div "Select Item" at bounding box center [517, 428] width 192 height 24
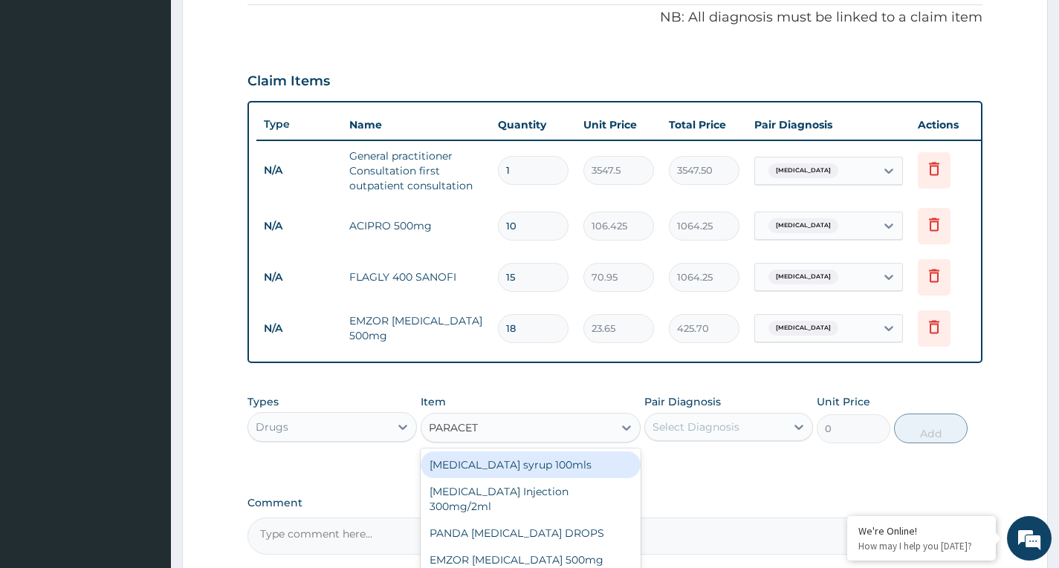
type input "PARACETA"
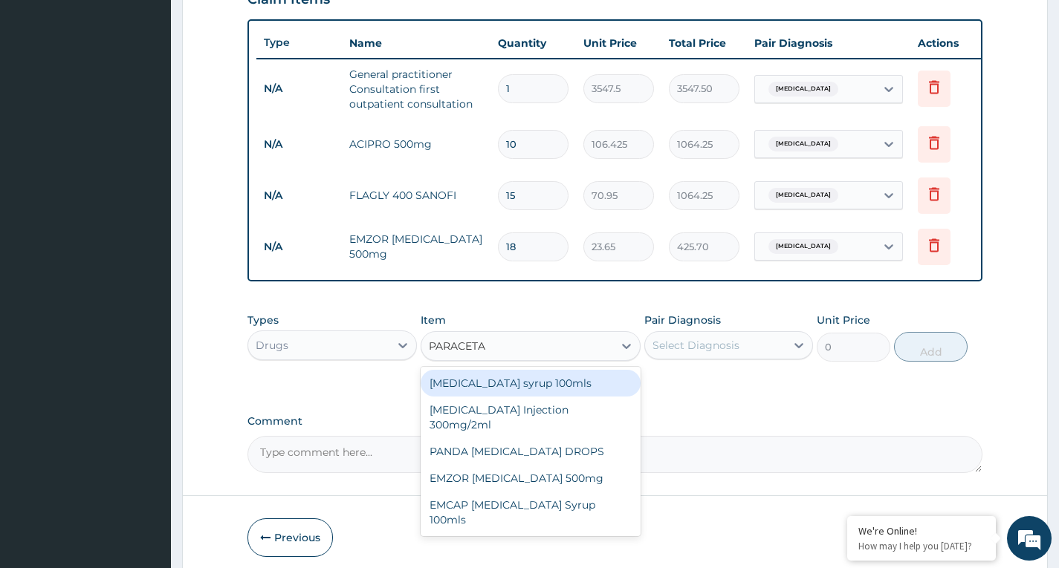
scroll to position [600, 0]
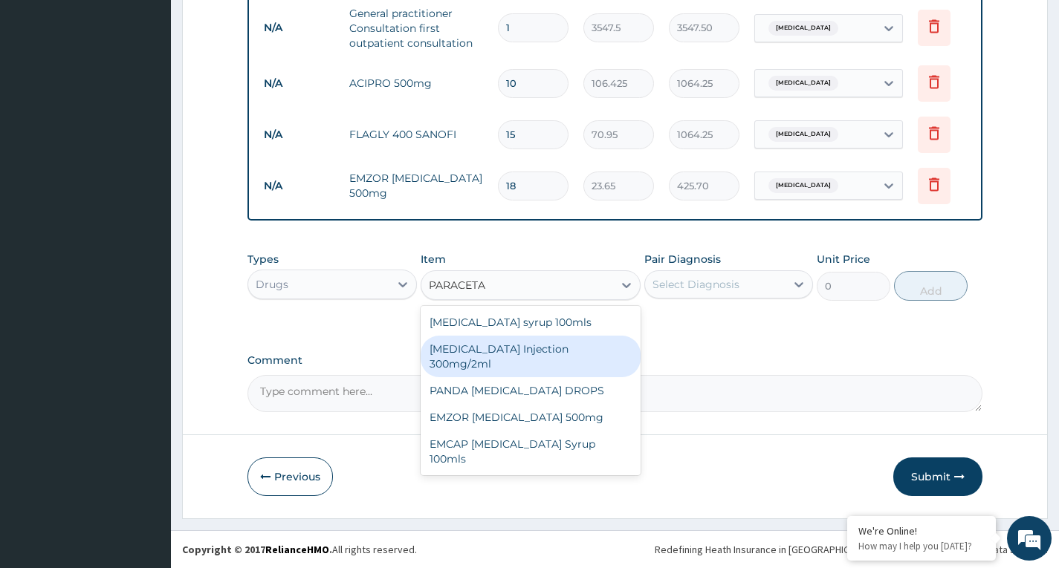
click at [604, 354] on div "PARACETAMOL Injection 300mg/2ml" at bounding box center [531, 357] width 221 height 42
type input "260.15"
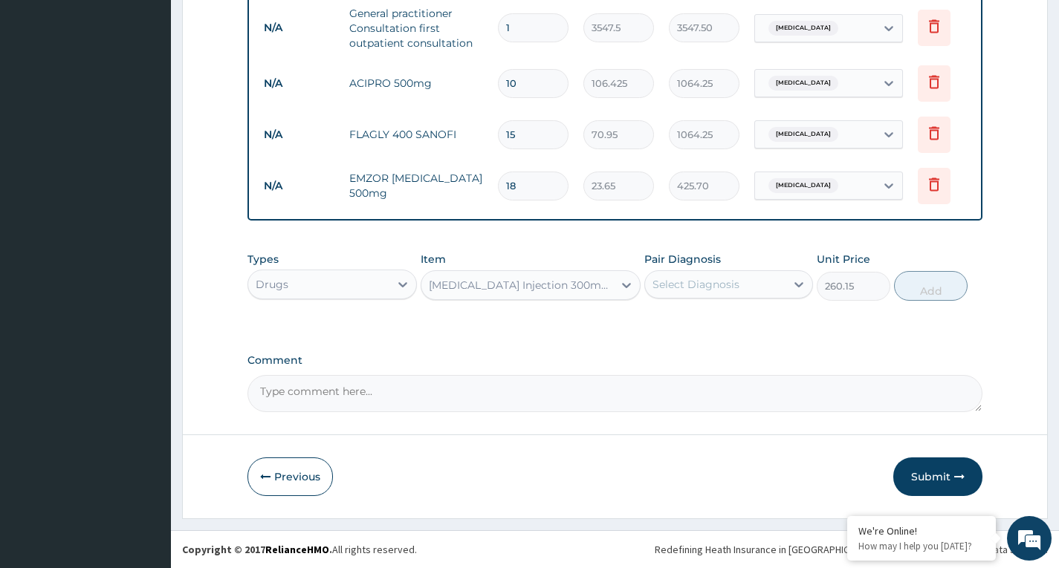
click at [695, 292] on div "Select Diagnosis" at bounding box center [695, 284] width 87 height 15
click at [700, 328] on label "Acute appendicitis" at bounding box center [715, 321] width 92 height 15
checkbox input "true"
click at [941, 292] on button "Add" at bounding box center [931, 286] width 74 height 30
type input "0"
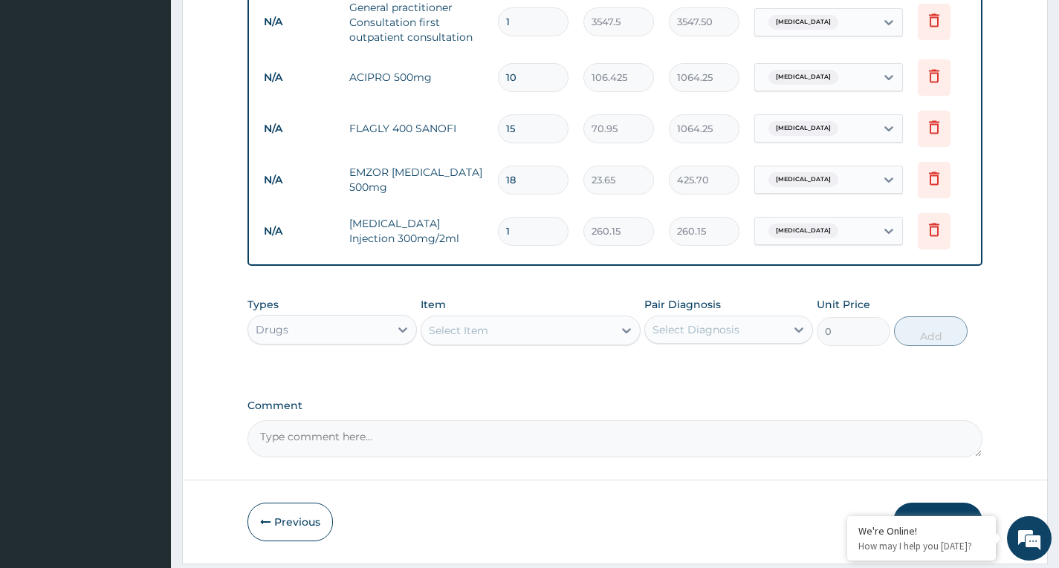
click at [551, 304] on div "Types Drugs Item Select Item Pair Diagnosis Select Diagnosis Unit Price 0 Add" at bounding box center [614, 322] width 735 height 64
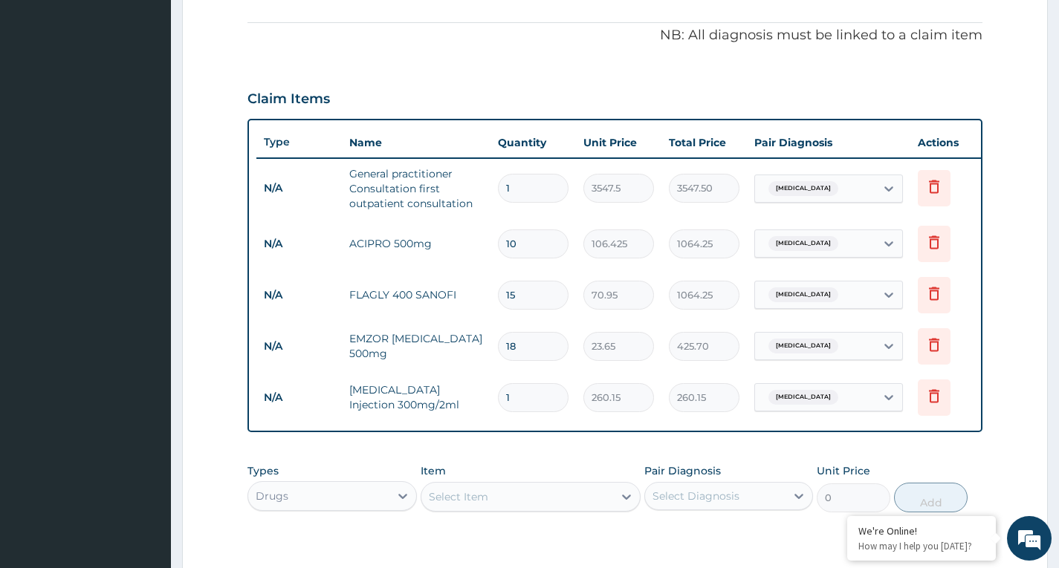
scroll to position [657, 0]
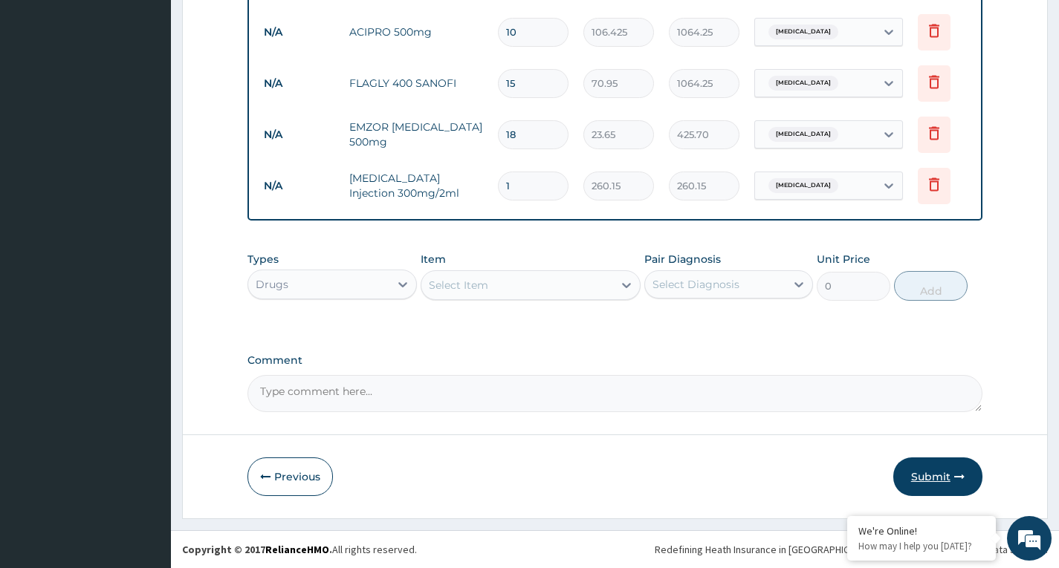
click at [927, 476] on button "Submit" at bounding box center [937, 477] width 89 height 39
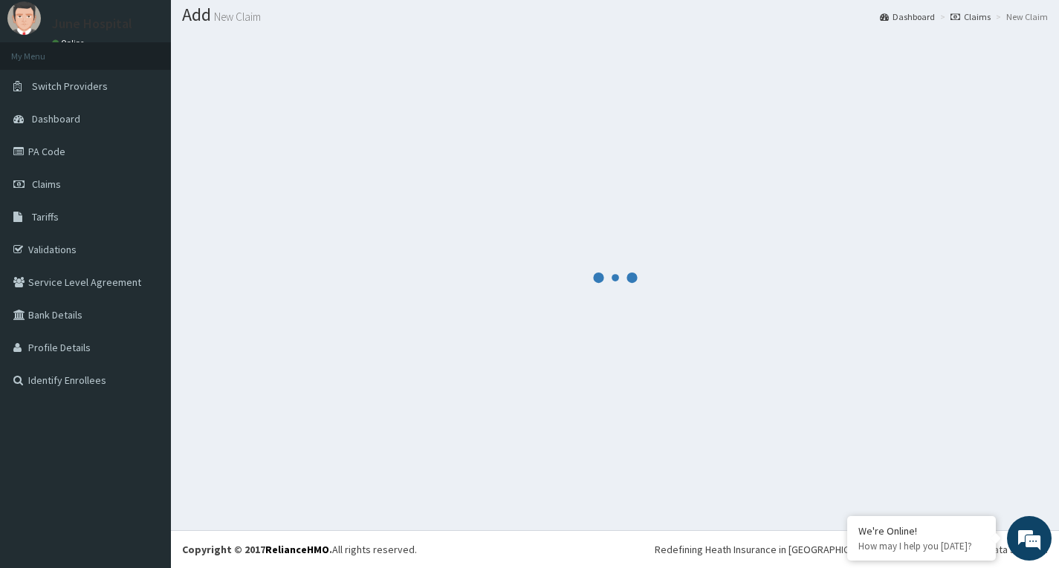
scroll to position [43, 0]
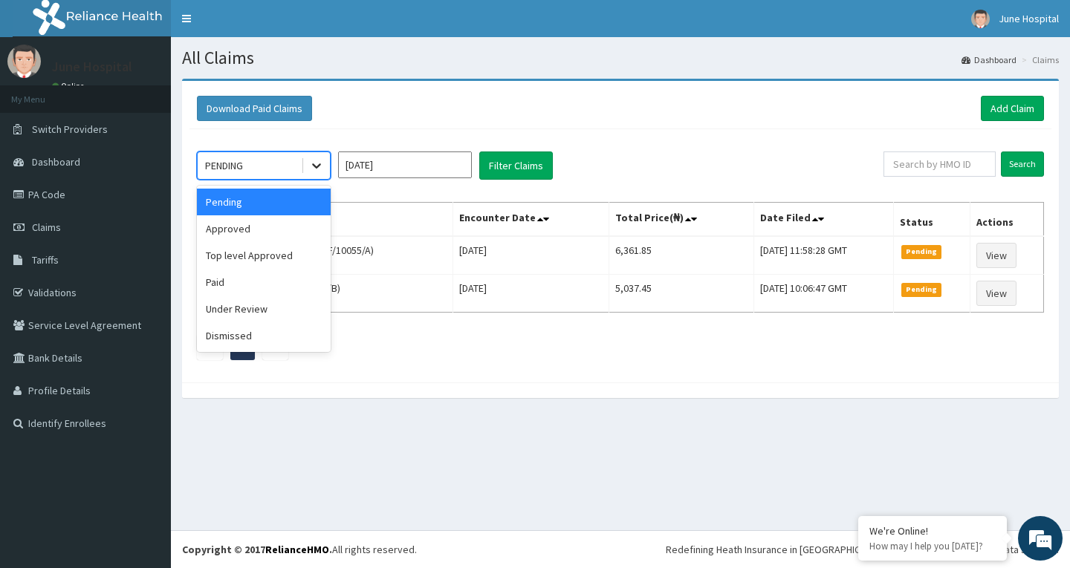
click at [311, 166] on icon at bounding box center [316, 165] width 15 height 15
click at [308, 228] on div "Approved" at bounding box center [264, 228] width 134 height 27
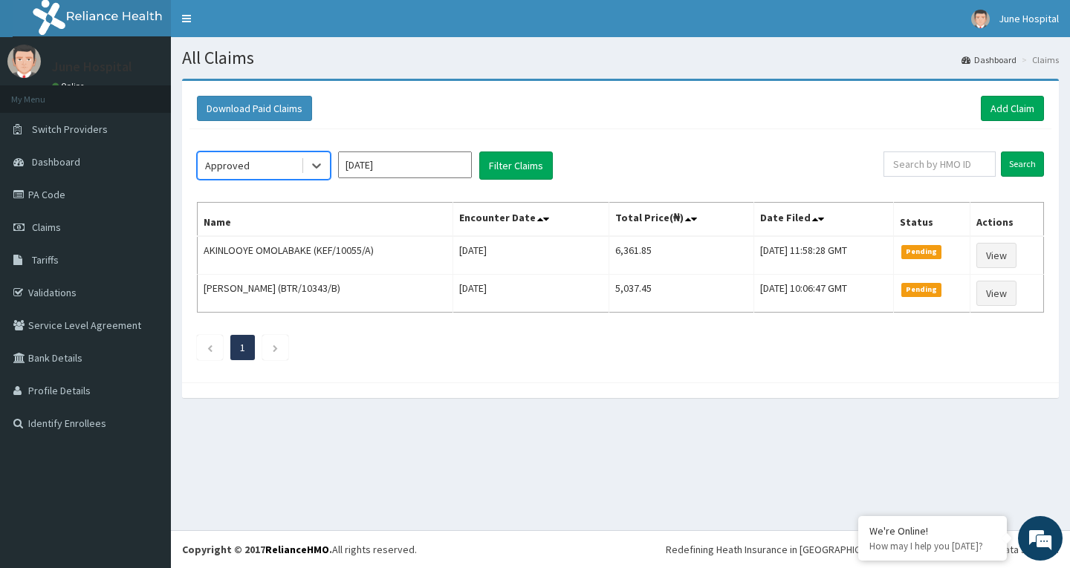
click at [439, 160] on input "[DATE]" at bounding box center [405, 165] width 134 height 27
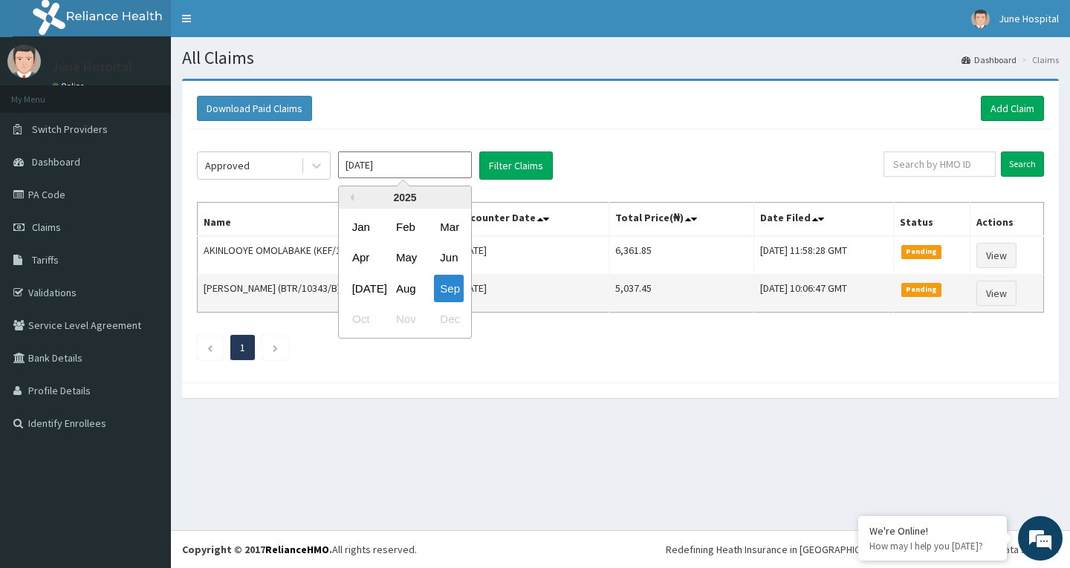
drag, startPoint x: 400, startPoint y: 288, endPoint x: 398, endPoint y: 278, distance: 9.8
click at [401, 288] on div "Aug" at bounding box center [405, 288] width 30 height 27
type input "Aug 2025"
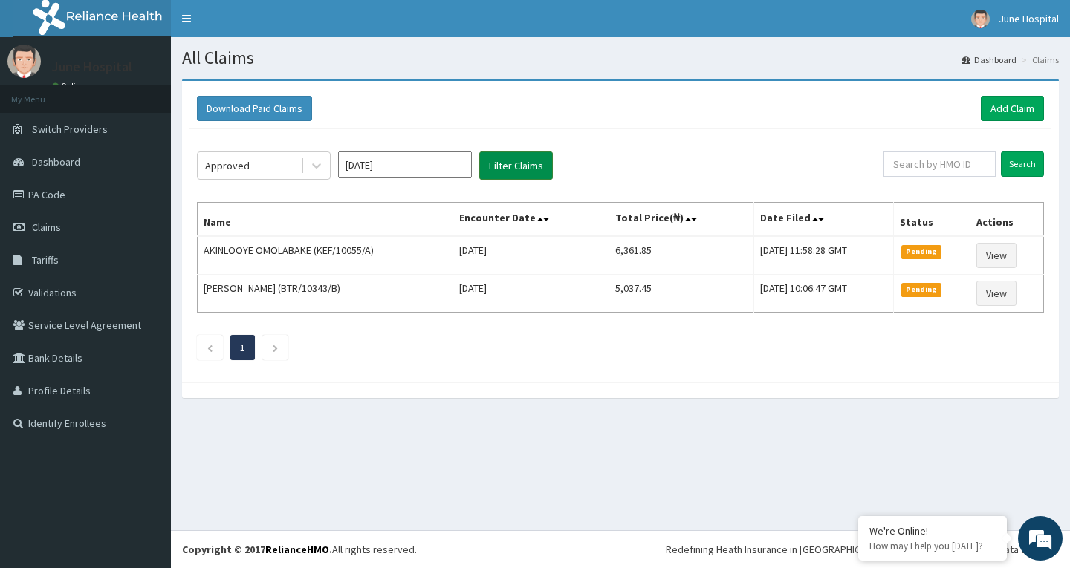
click at [513, 155] on button "Filter Claims" at bounding box center [516, 166] width 74 height 28
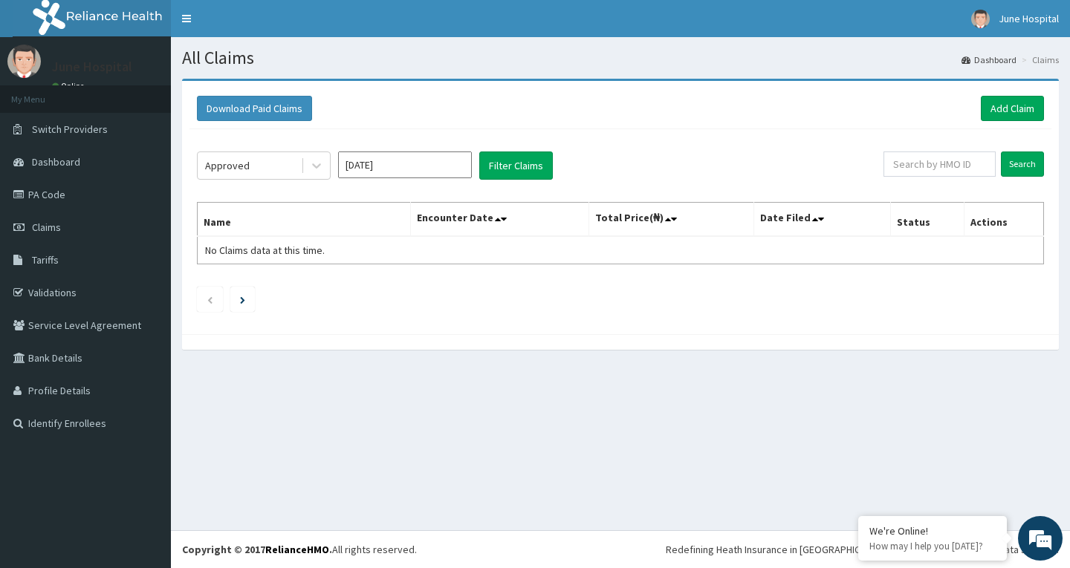
click at [444, 159] on input "Aug 2025" at bounding box center [405, 165] width 134 height 27
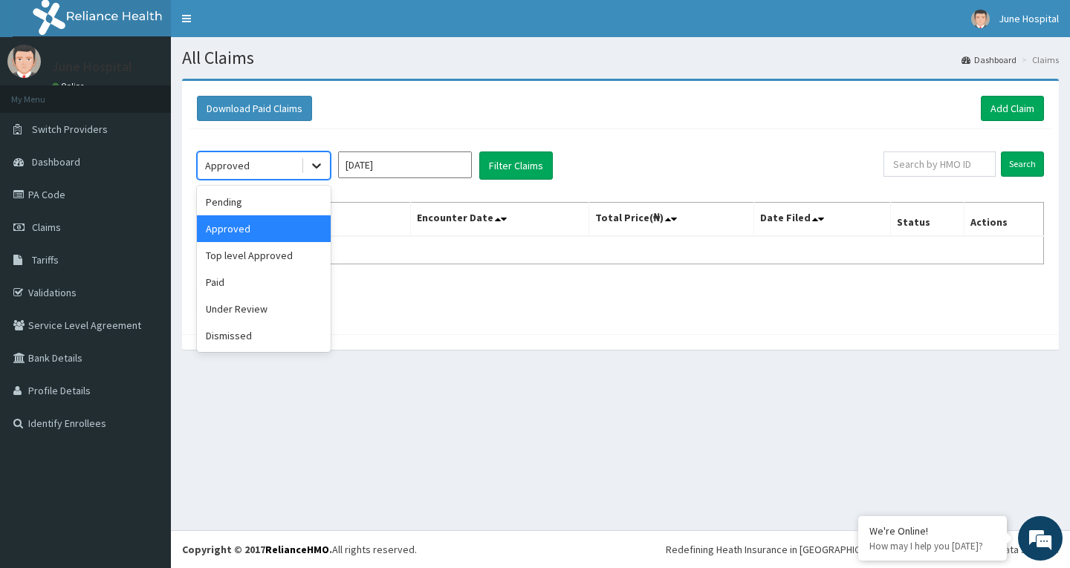
click at [315, 166] on icon at bounding box center [316, 166] width 9 height 5
click at [296, 251] on div "Top level Approved" at bounding box center [264, 255] width 134 height 27
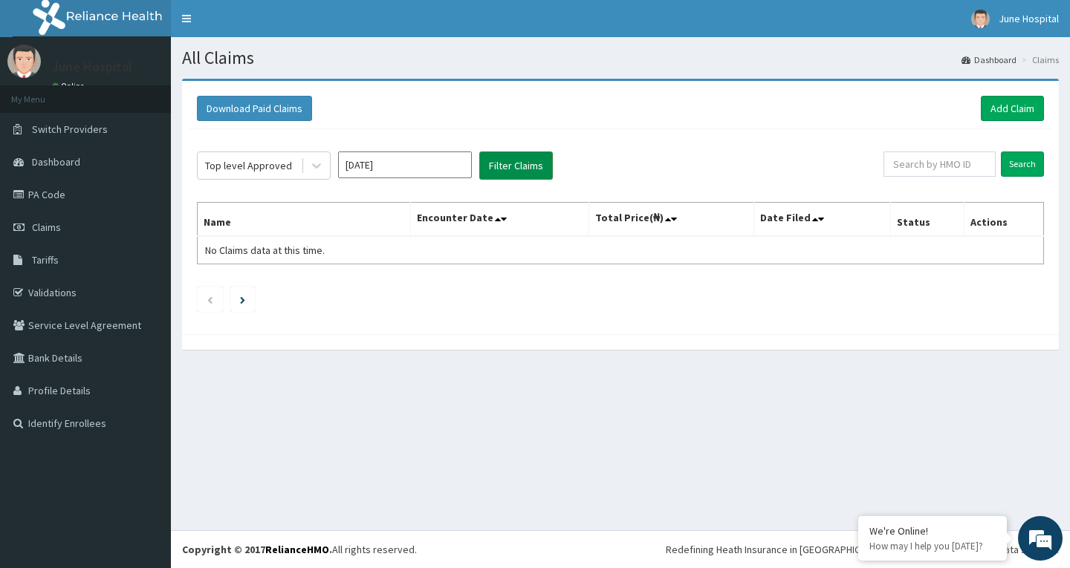
click at [528, 164] on button "Filter Claims" at bounding box center [516, 166] width 74 height 28
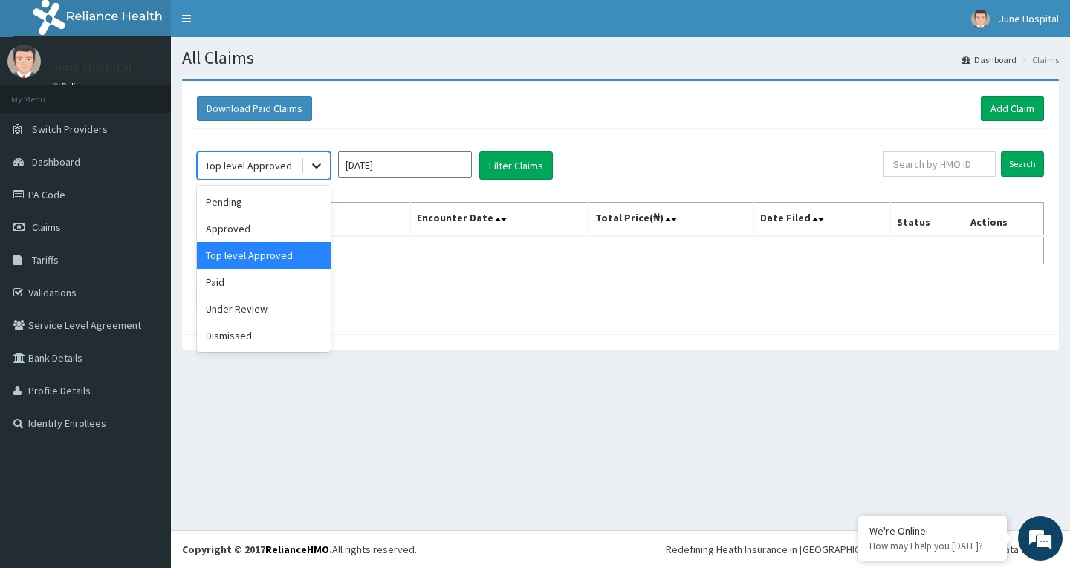
click at [315, 166] on icon at bounding box center [316, 166] width 9 height 5
click at [281, 278] on div "Paid" at bounding box center [264, 282] width 134 height 27
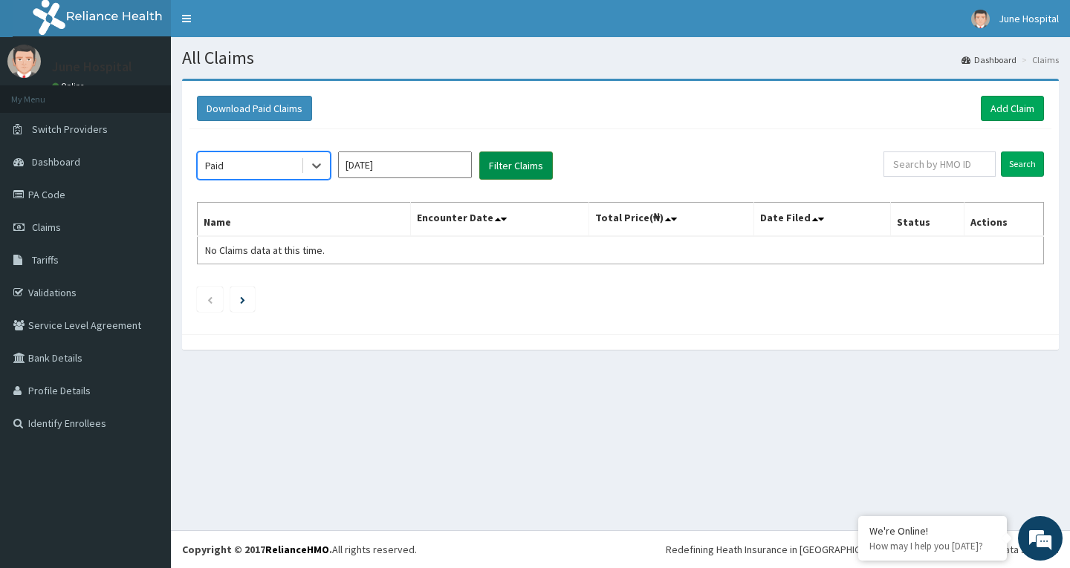
click at [513, 163] on button "Filter Claims" at bounding box center [516, 166] width 74 height 28
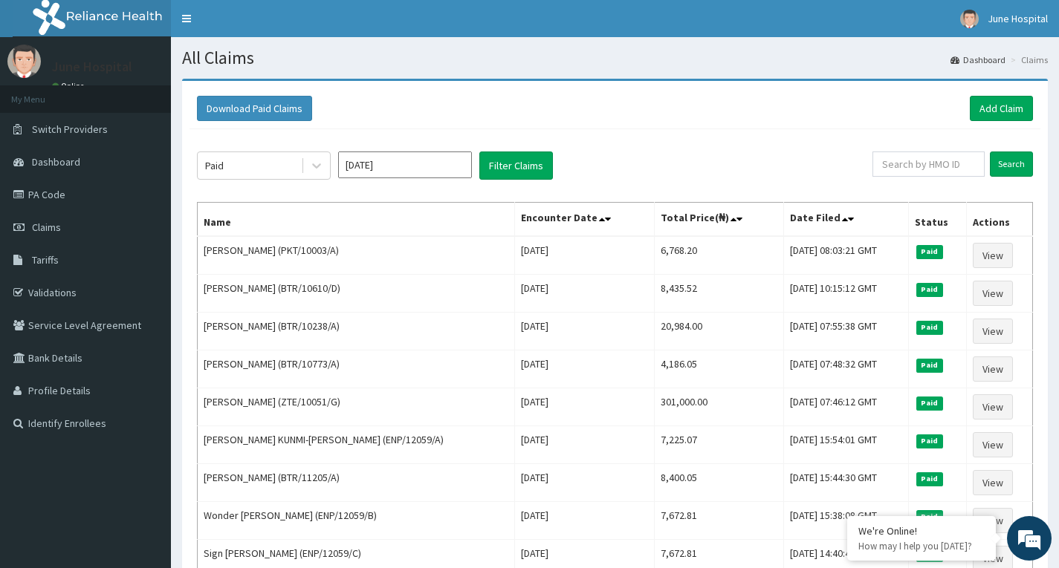
click at [487, 107] on div "Download Paid Claims Add Claim" at bounding box center [615, 108] width 836 height 25
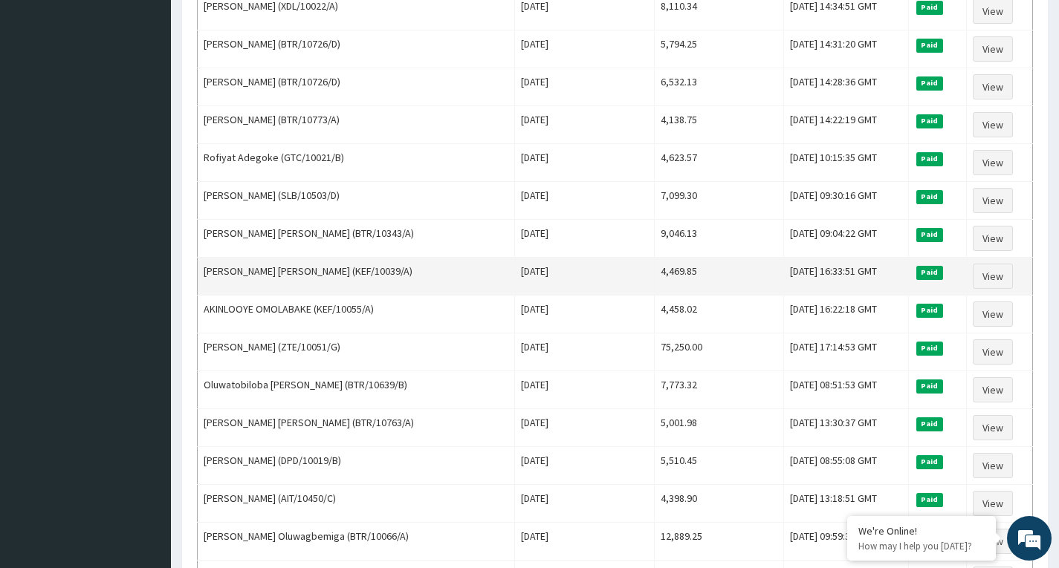
scroll to position [743, 0]
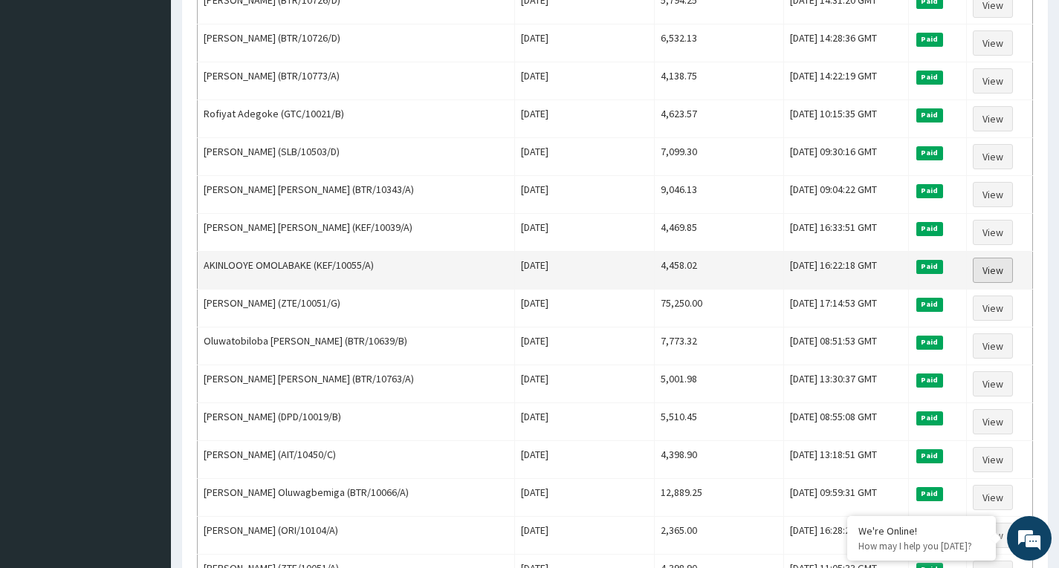
click at [990, 265] on link "View" at bounding box center [993, 270] width 40 height 25
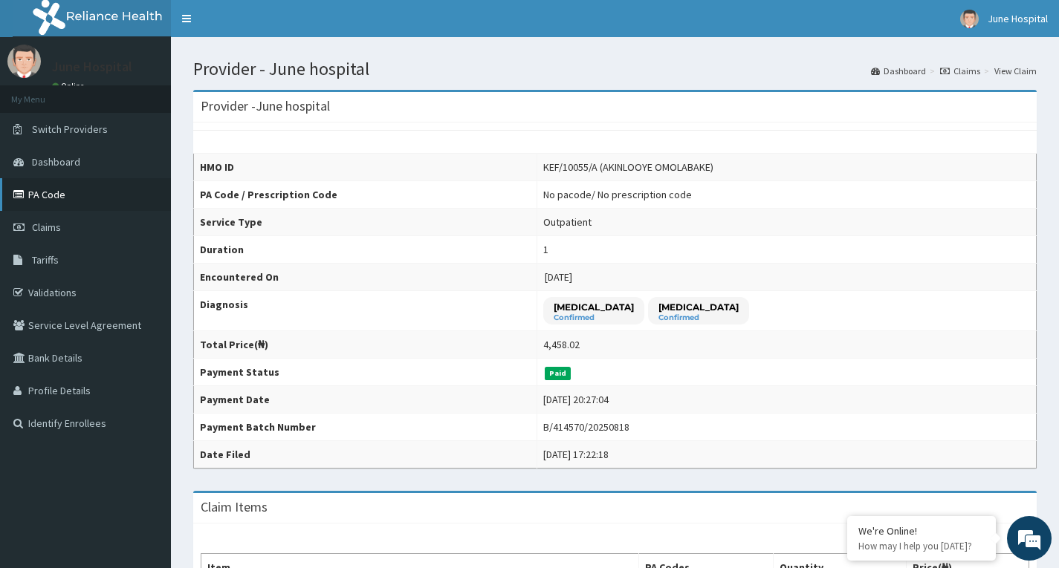
click at [46, 184] on link "PA Code" at bounding box center [85, 194] width 171 height 33
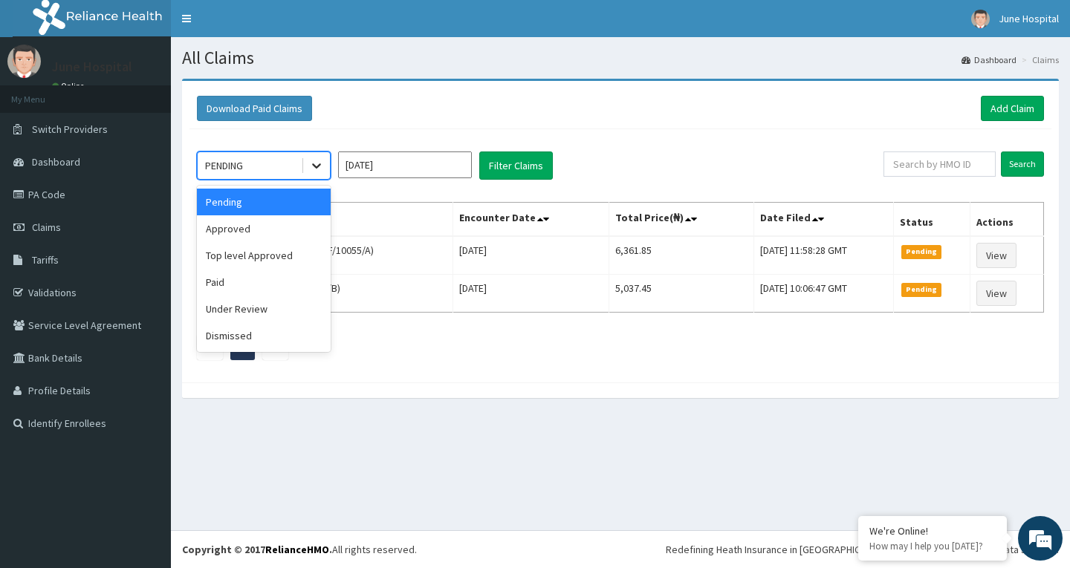
click at [319, 166] on icon at bounding box center [316, 166] width 9 height 5
click at [297, 281] on div "Paid" at bounding box center [264, 282] width 134 height 27
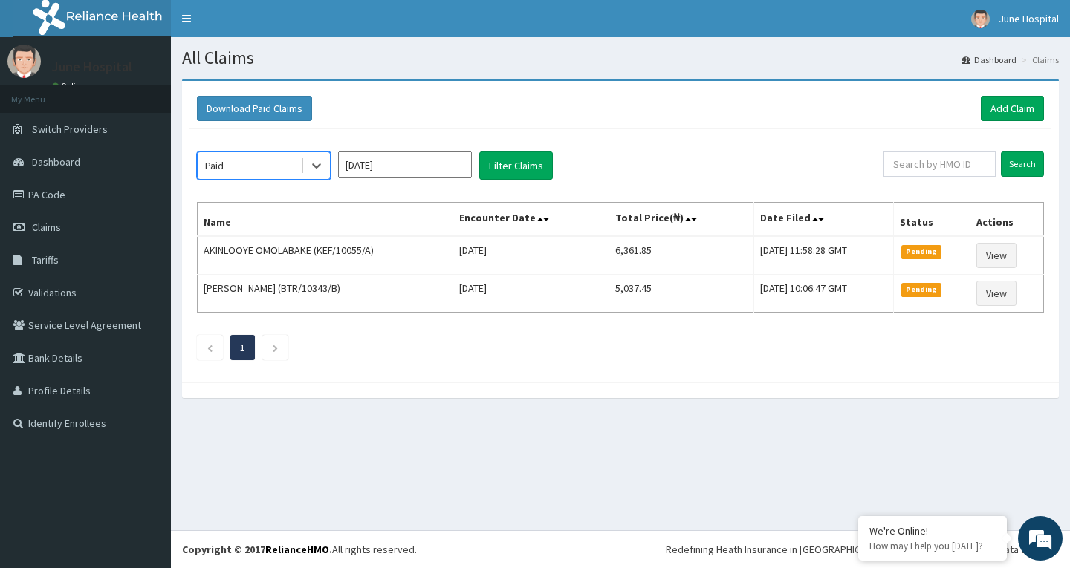
click at [438, 170] on input "[DATE]" at bounding box center [405, 165] width 134 height 27
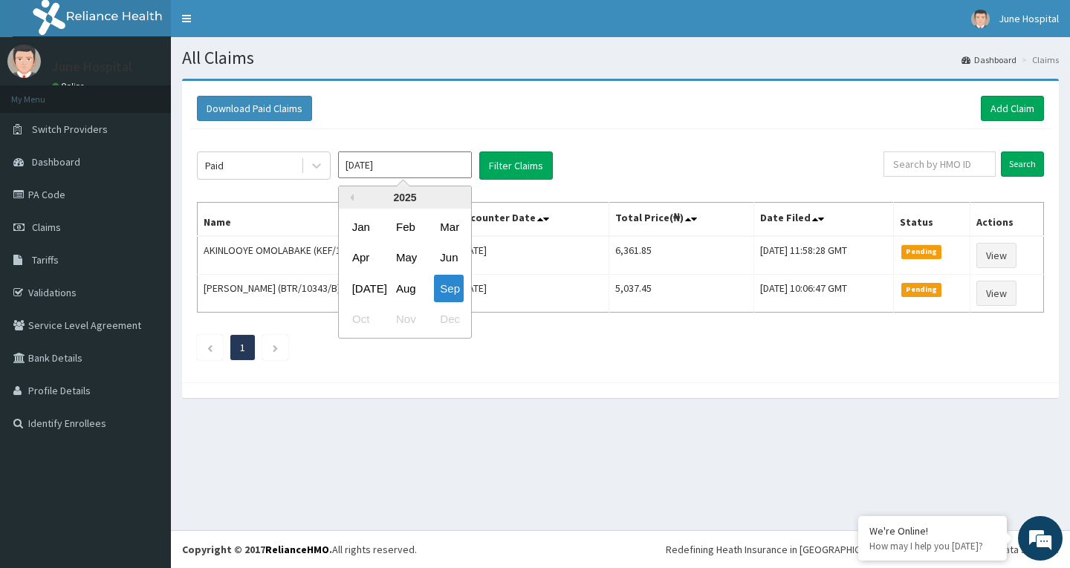
drag, startPoint x: 409, startPoint y: 290, endPoint x: 454, endPoint y: 218, distance: 85.1
click at [407, 289] on div "Aug" at bounding box center [405, 288] width 30 height 27
type input "Aug 2025"
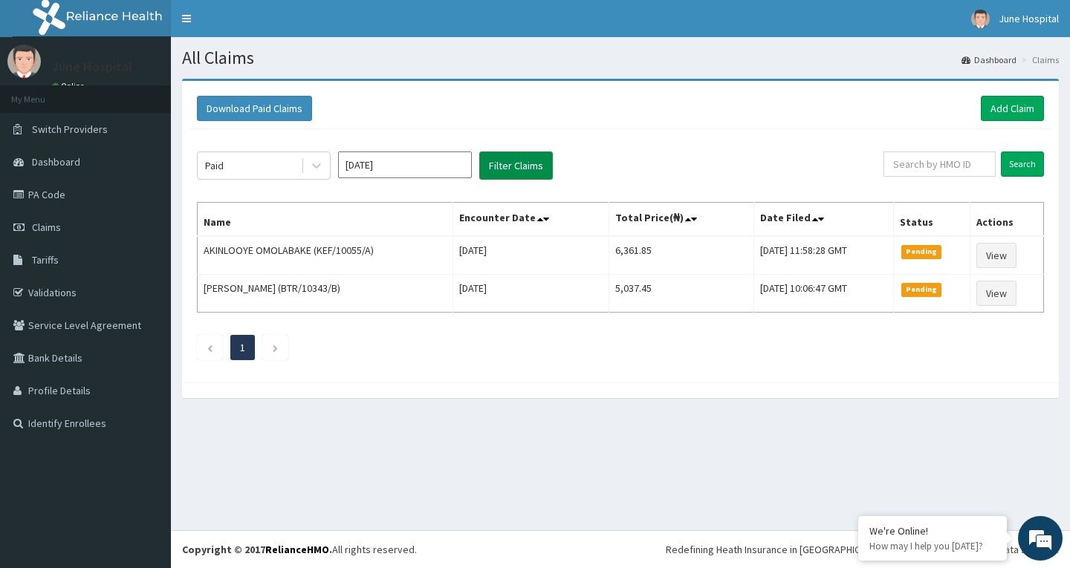
click at [511, 157] on button "Filter Claims" at bounding box center [516, 166] width 74 height 28
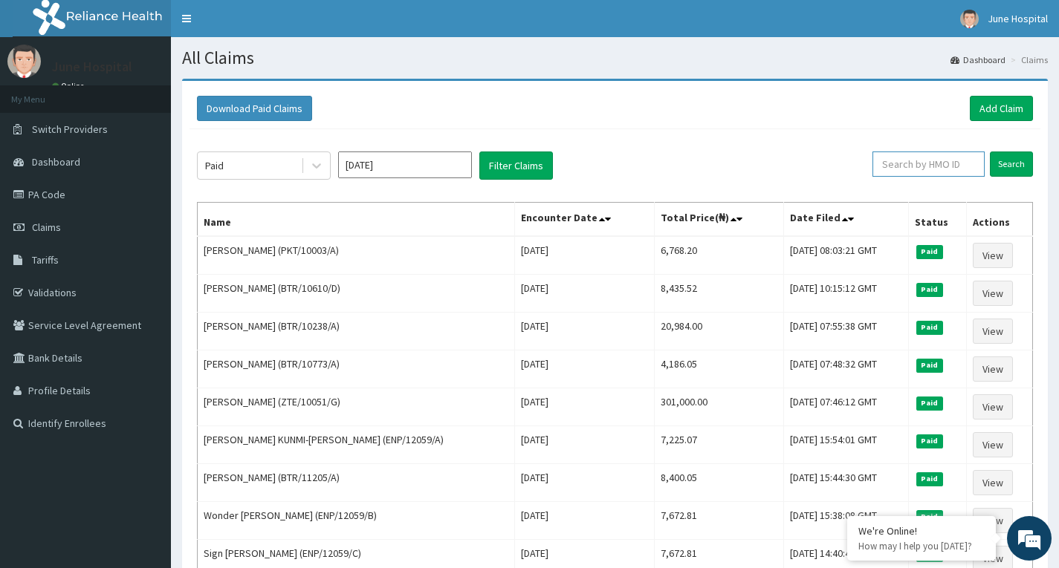
click at [915, 162] on input "text" at bounding box center [928, 164] width 112 height 25
paste input "KEF/10055/A"
type input "KEF/10055/A"
click at [1012, 162] on input "Search" at bounding box center [1011, 164] width 43 height 25
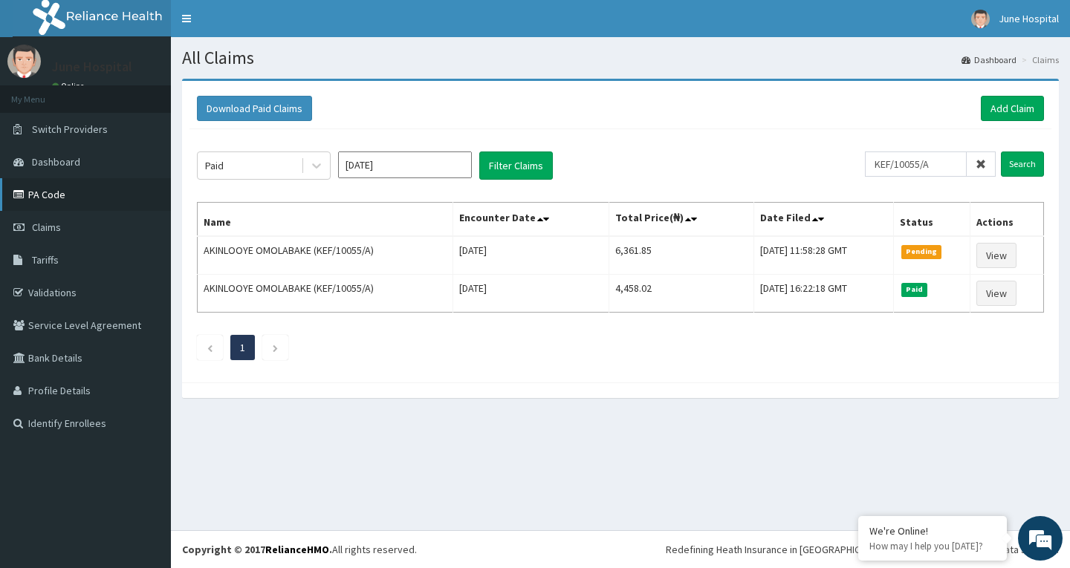
click at [61, 189] on link "PA Code" at bounding box center [85, 194] width 171 height 33
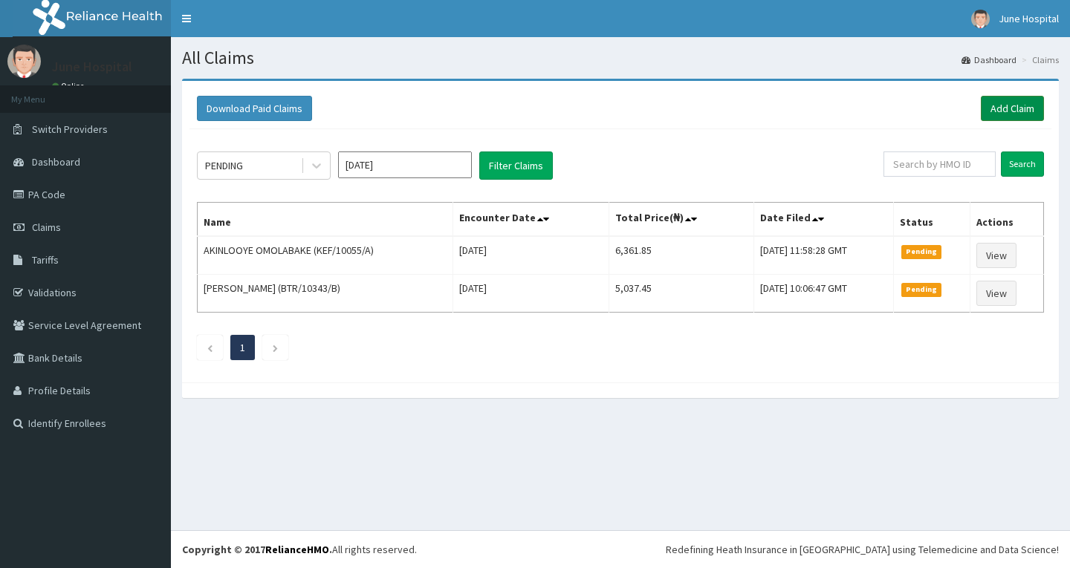
click at [1005, 110] on link "Add Claim" at bounding box center [1012, 108] width 63 height 25
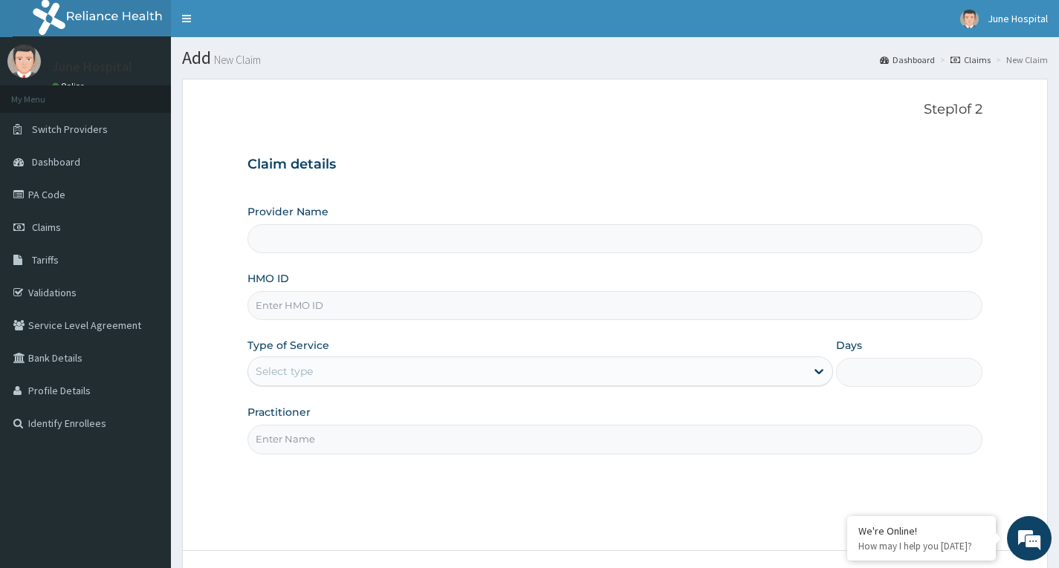
click at [340, 306] on input "HMO ID" at bounding box center [614, 305] width 735 height 29
type input "June hospital"
type input "KEF/10055/A"
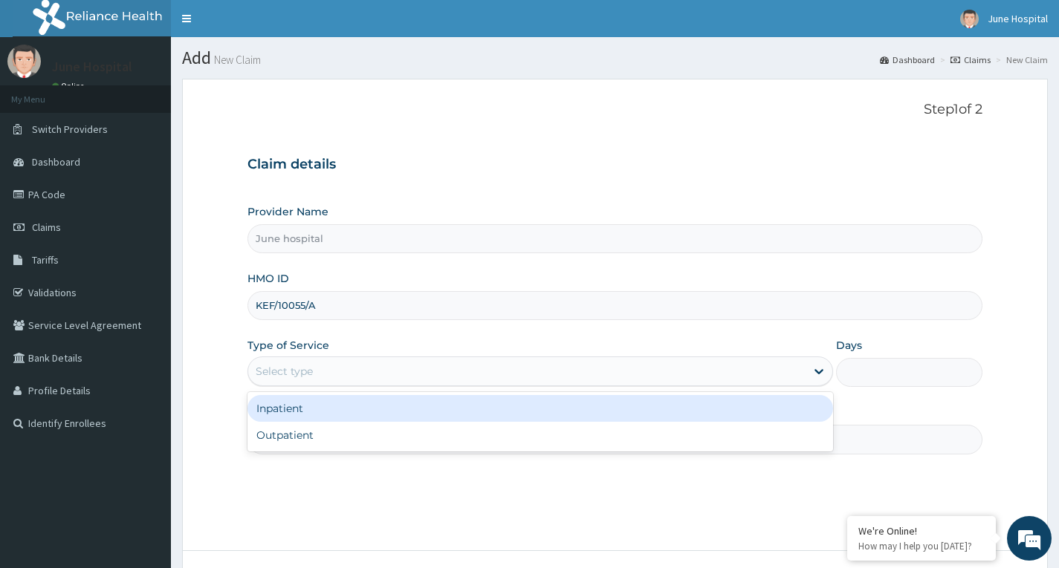
click at [380, 374] on div "Select type" at bounding box center [526, 372] width 557 height 24
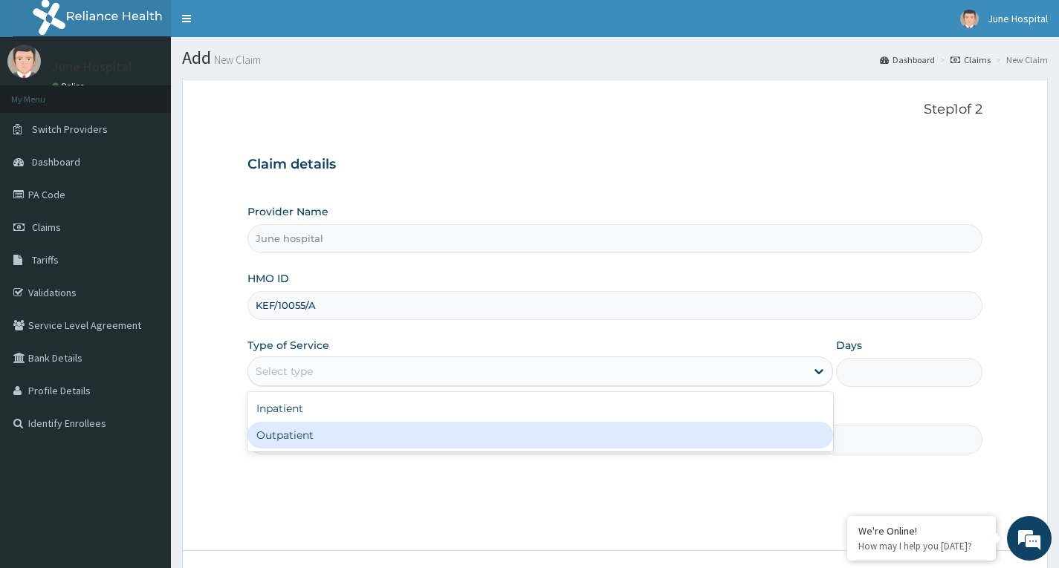
click at [362, 442] on div "Outpatient" at bounding box center [539, 435] width 585 height 27
type input "1"
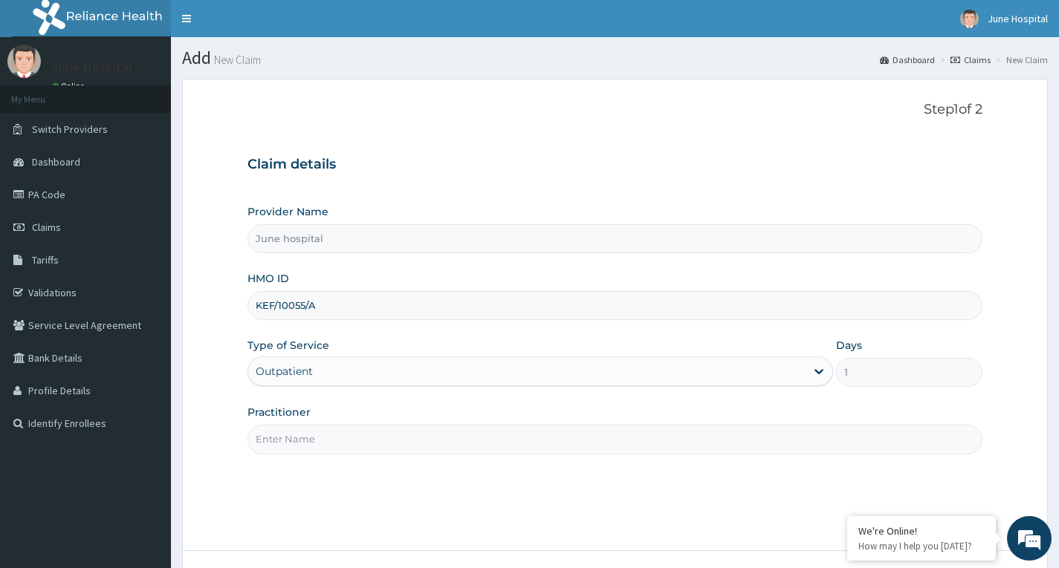
click at [367, 444] on input "Practitioner" at bounding box center [614, 439] width 735 height 29
type input "[PERSON_NAME]"
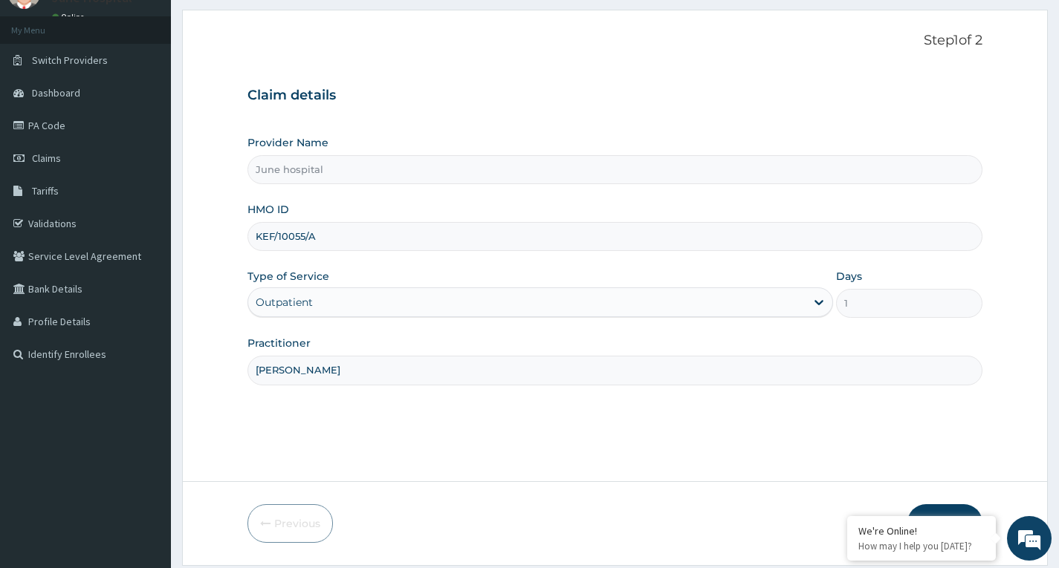
scroll to position [116, 0]
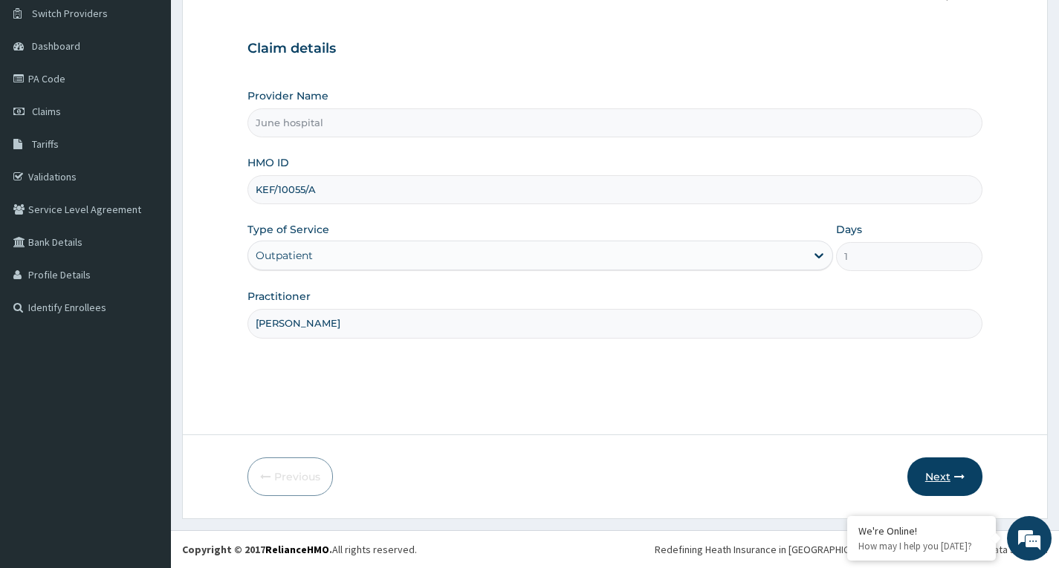
click at [934, 465] on button "Next" at bounding box center [944, 477] width 75 height 39
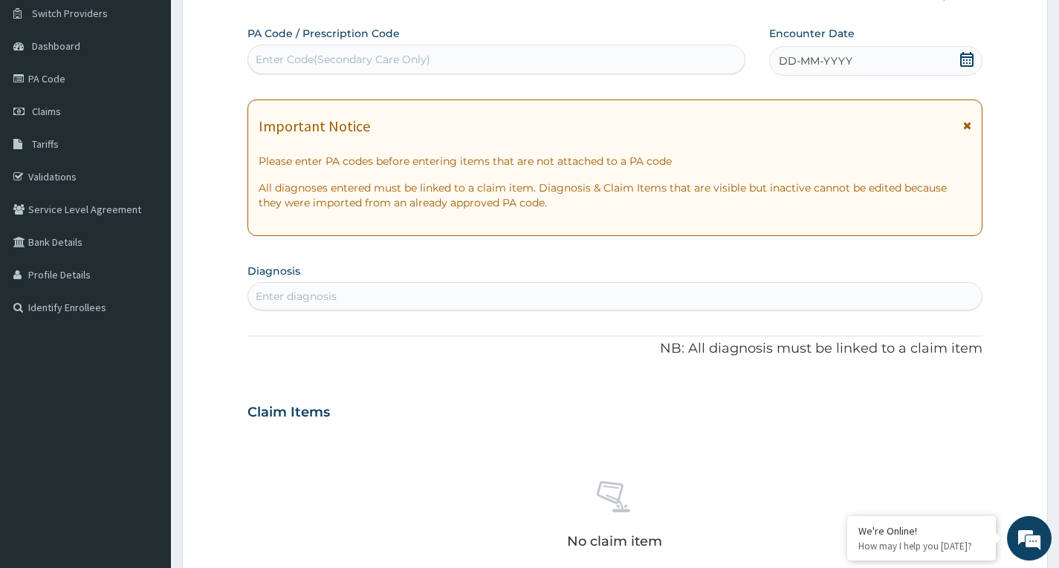
scroll to position [0, 0]
click at [451, 62] on div "Enter Code(Secondary Care Only)" at bounding box center [496, 60] width 496 height 24
paste input "PA/AED814"
type input "PA/AED814"
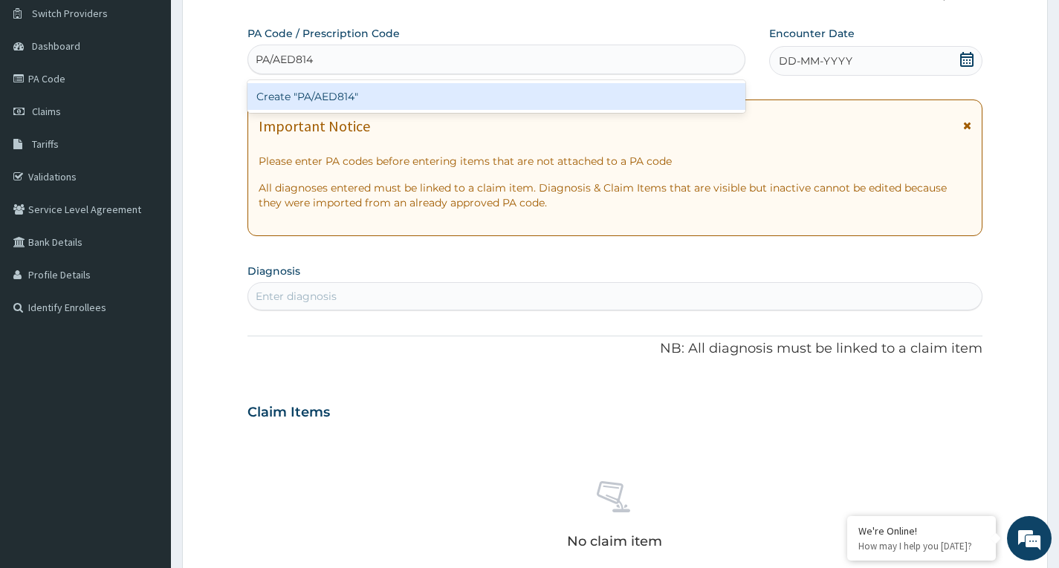
click at [439, 100] on div "Create "PA/AED814"" at bounding box center [496, 96] width 498 height 27
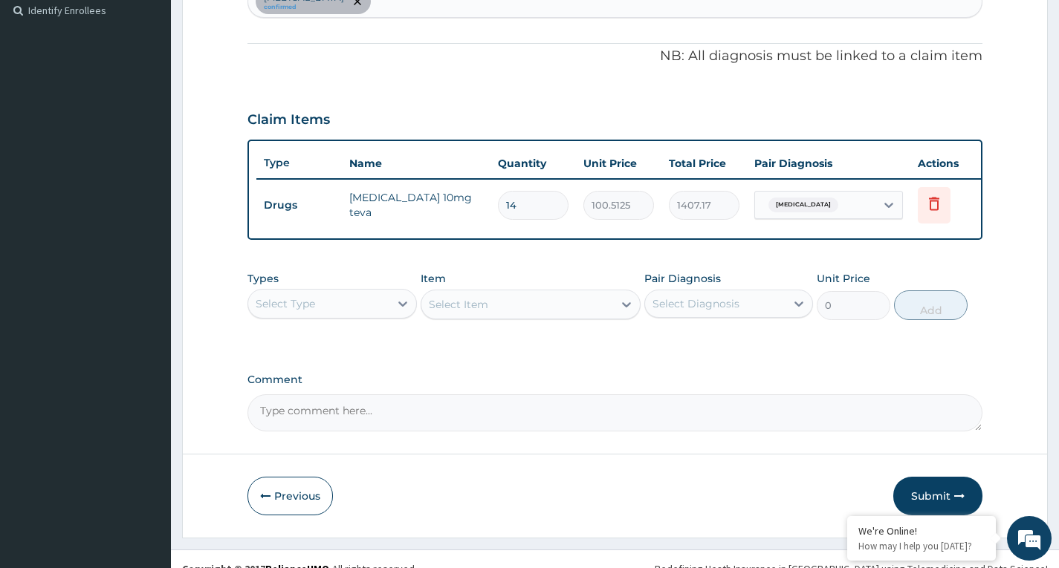
scroll to position [444, 0]
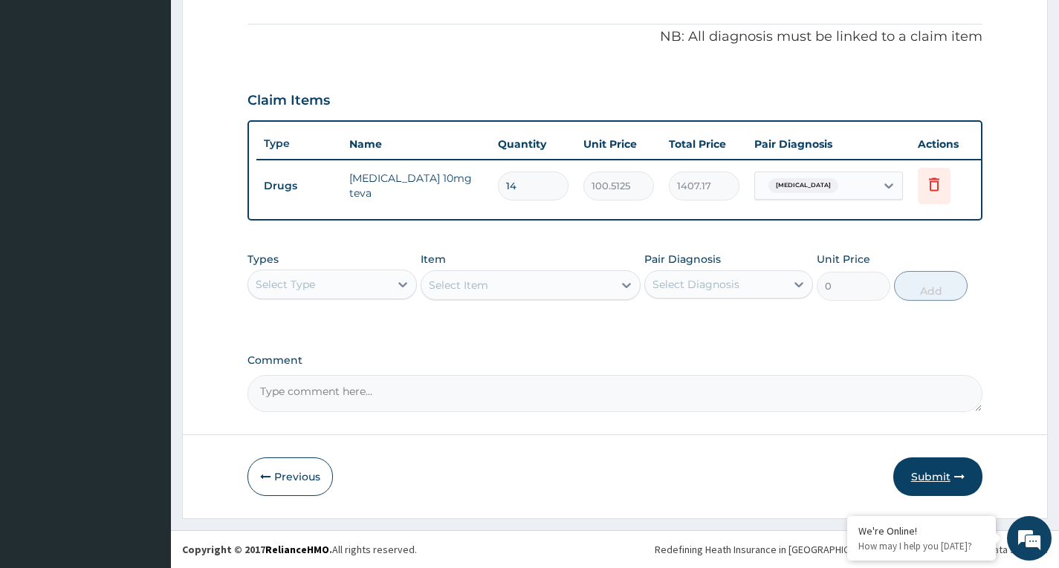
click at [940, 470] on button "Submit" at bounding box center [937, 477] width 89 height 39
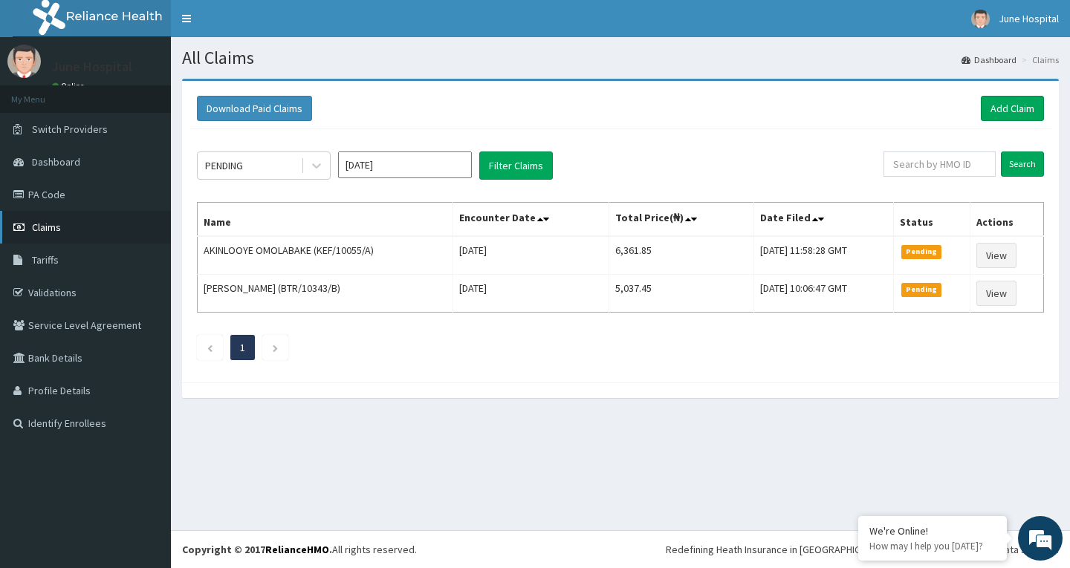
click at [48, 224] on span "Claims" at bounding box center [46, 227] width 29 height 13
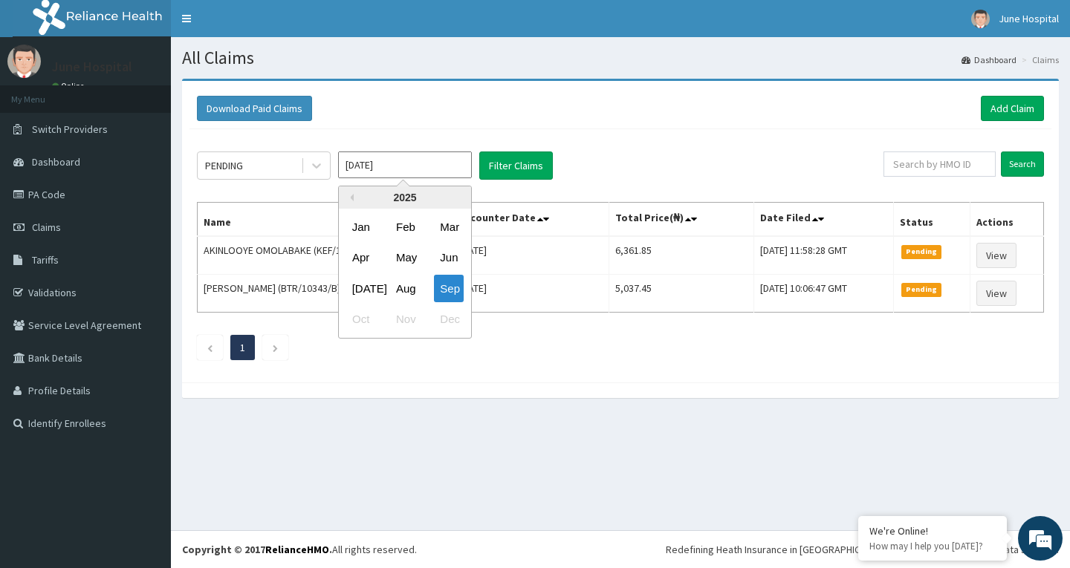
click at [435, 163] on input "[DATE]" at bounding box center [405, 165] width 134 height 27
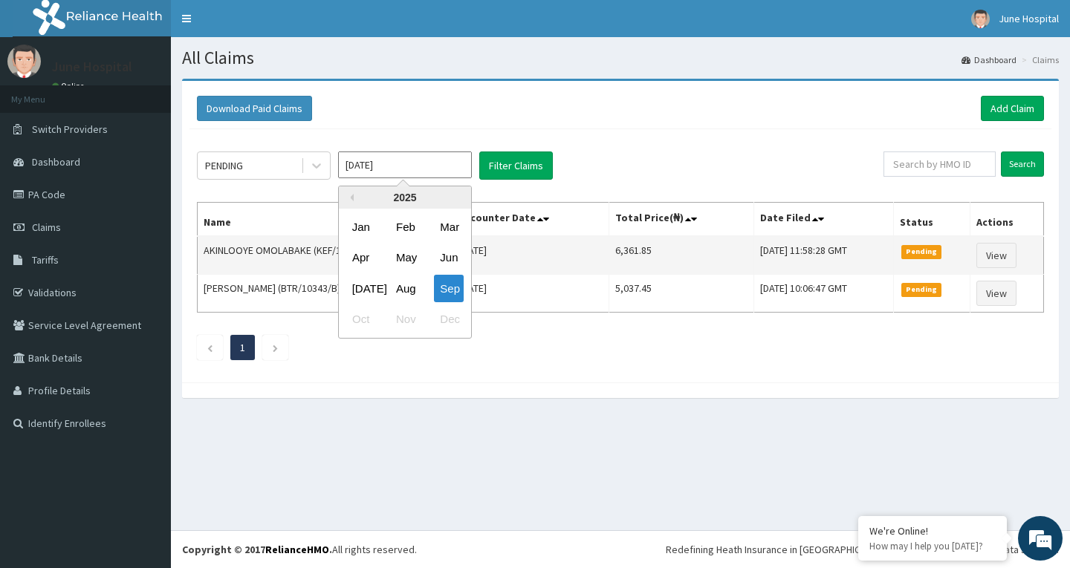
drag, startPoint x: 406, startPoint y: 285, endPoint x: 421, endPoint y: 243, distance: 44.9
click at [406, 285] on div "Aug" at bounding box center [405, 288] width 30 height 27
type input "[DATE]"
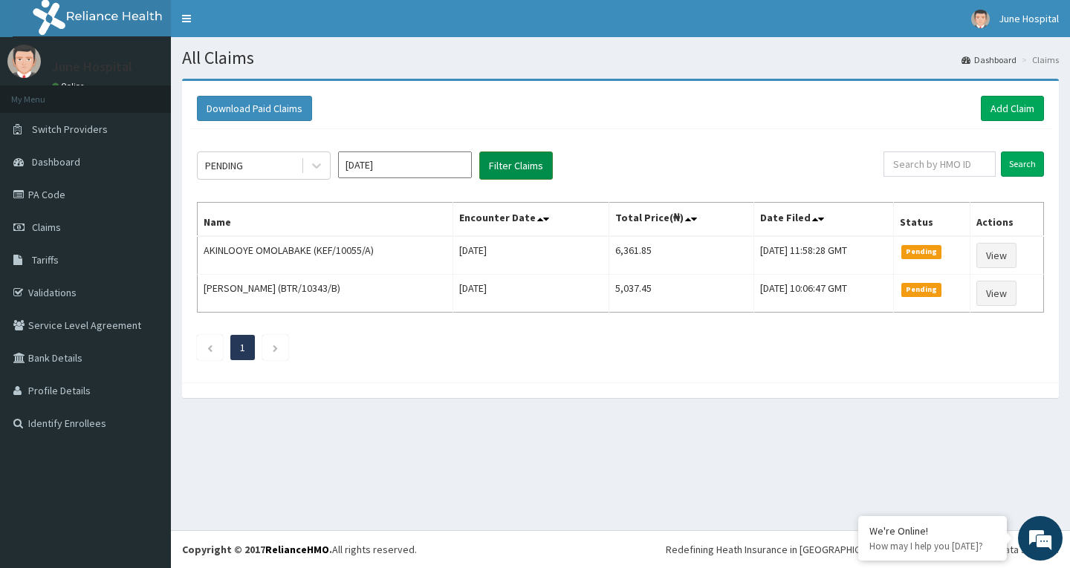
click at [514, 160] on button "Filter Claims" at bounding box center [516, 166] width 74 height 28
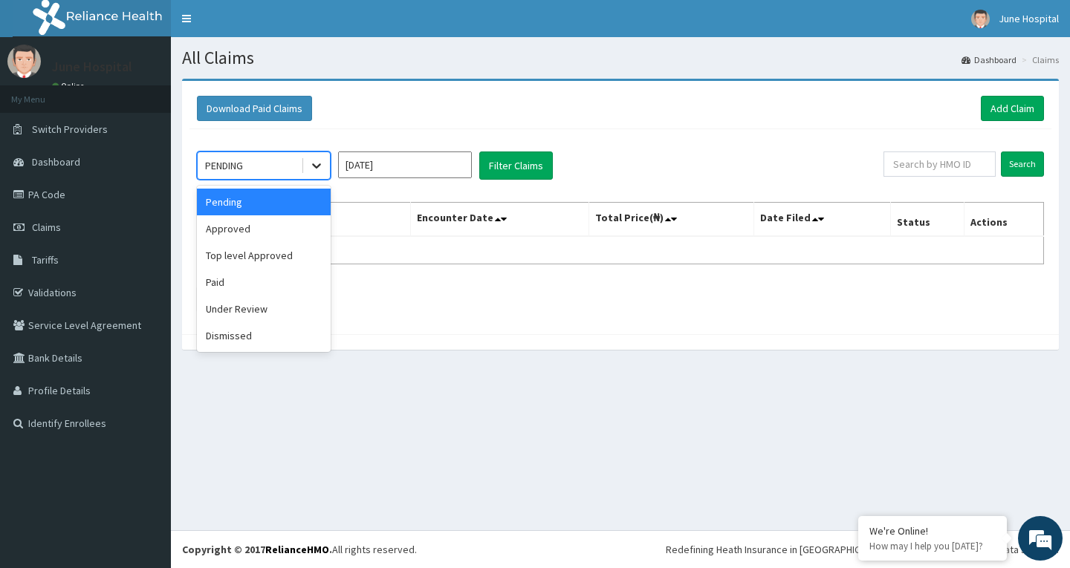
click at [317, 173] on icon at bounding box center [316, 165] width 15 height 15
click at [293, 239] on div "Approved" at bounding box center [264, 228] width 134 height 27
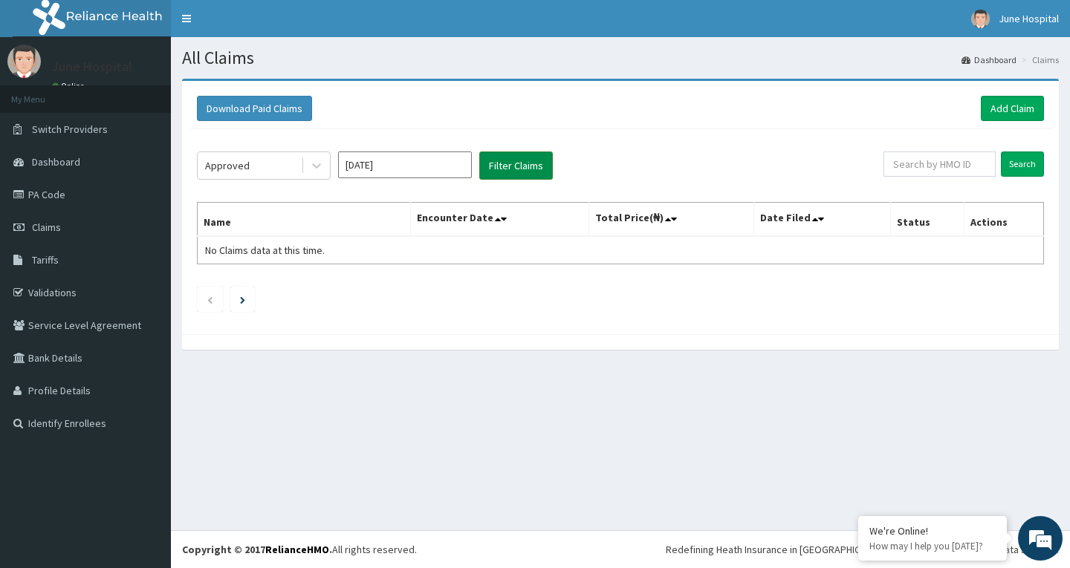
click at [518, 160] on button "Filter Claims" at bounding box center [516, 166] width 74 height 28
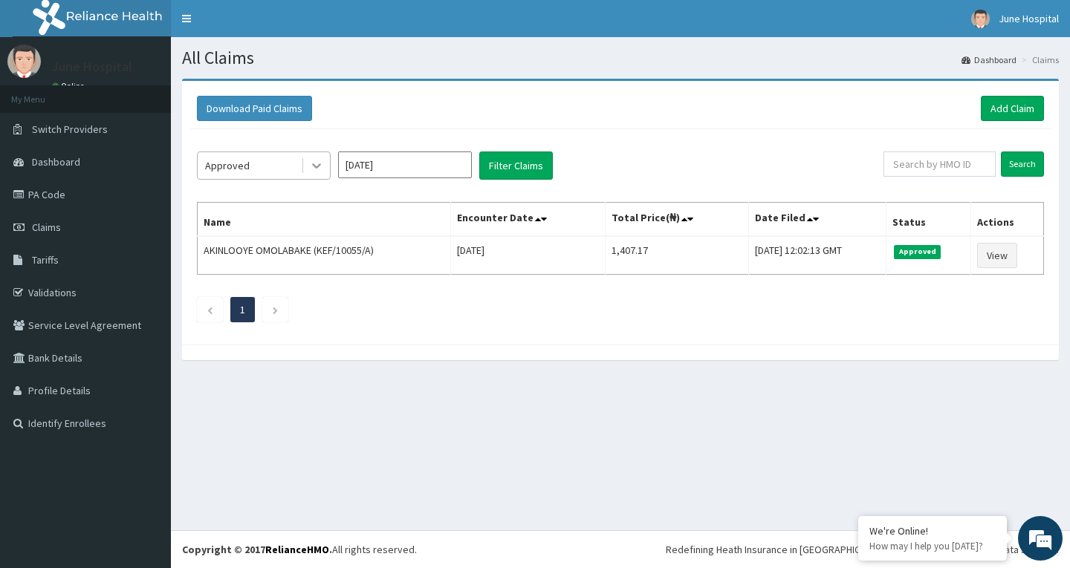
click at [322, 172] on icon at bounding box center [316, 165] width 15 height 15
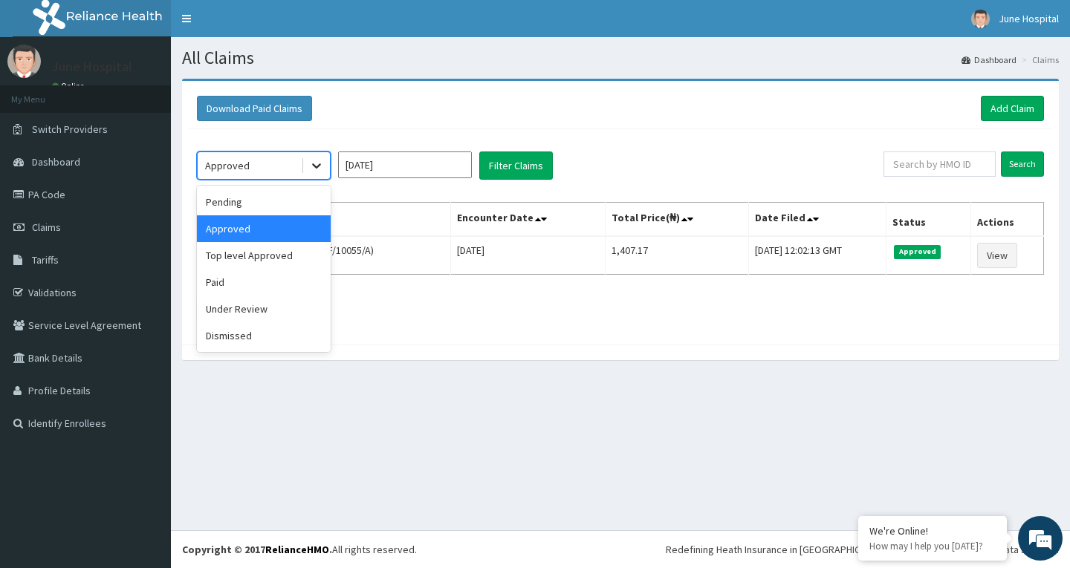
click at [322, 172] on icon at bounding box center [316, 165] width 15 height 15
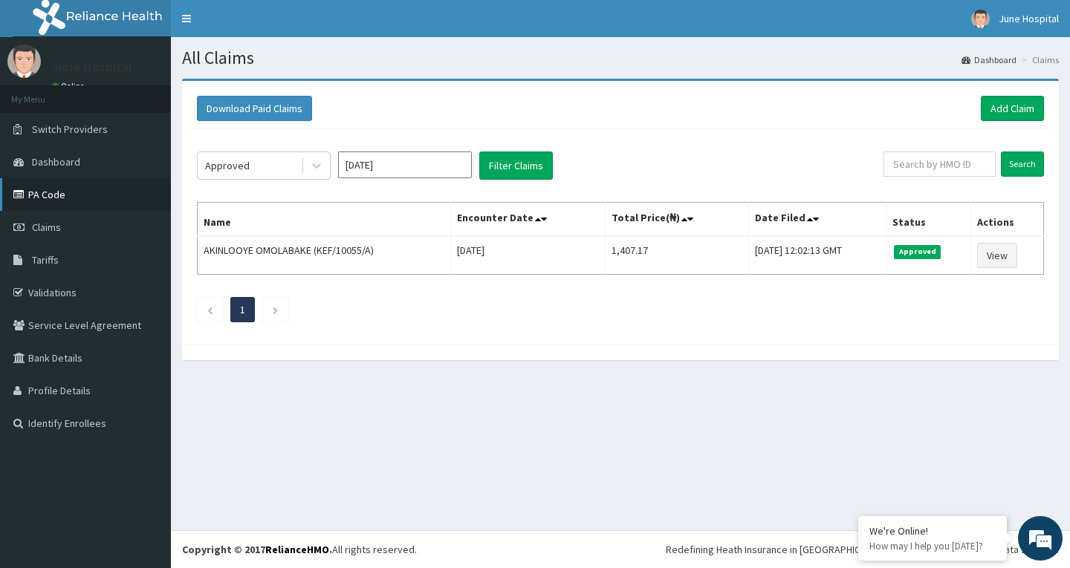
click at [59, 195] on link "PA Code" at bounding box center [85, 194] width 171 height 33
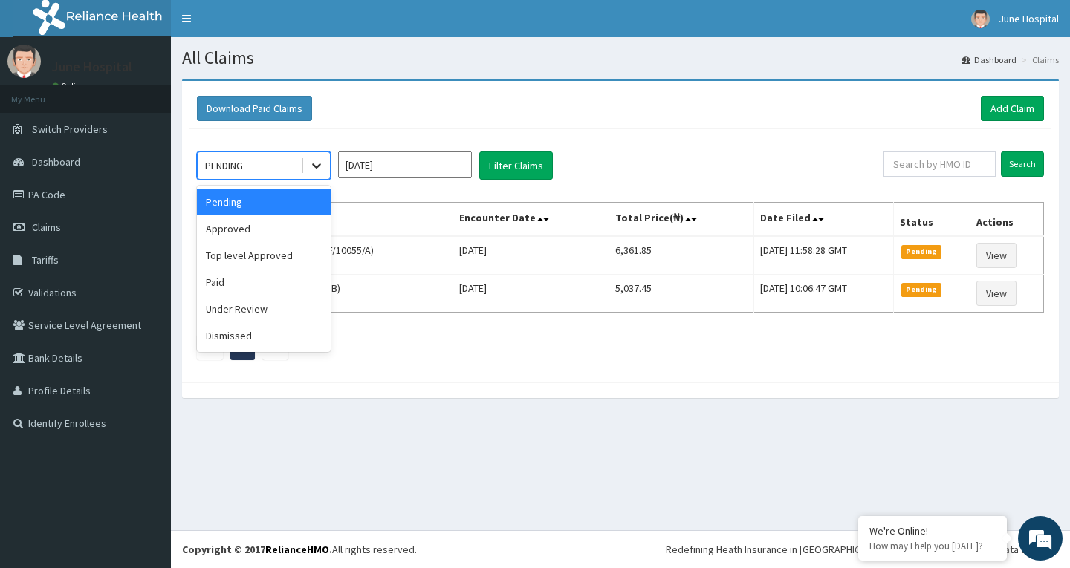
click at [317, 159] on icon at bounding box center [316, 165] width 15 height 15
click at [282, 276] on div "Paid" at bounding box center [264, 282] width 134 height 27
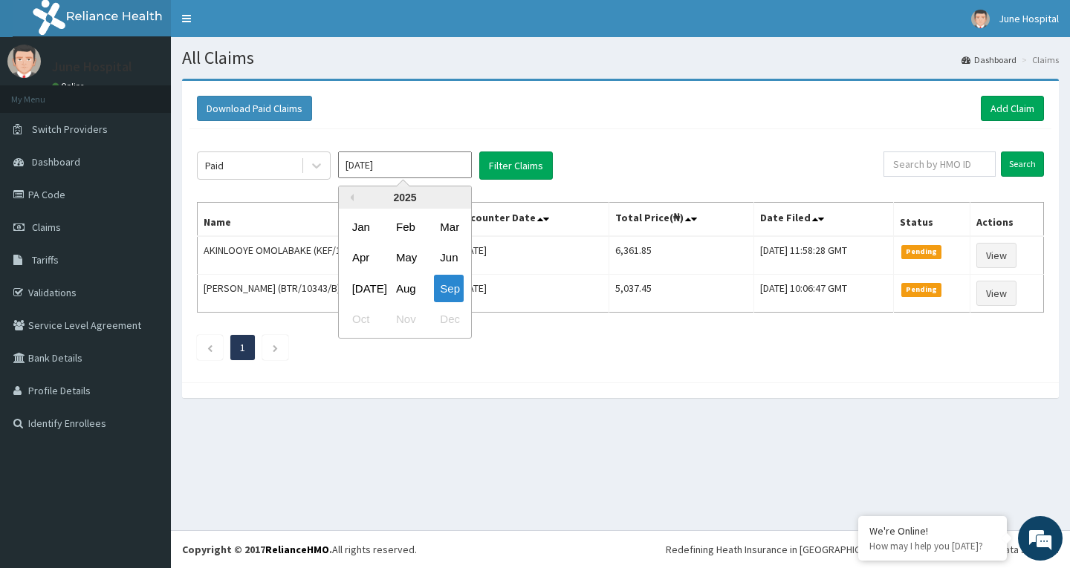
click at [416, 166] on input "Sep 2025" at bounding box center [405, 165] width 134 height 27
click at [406, 281] on div "Aug" at bounding box center [405, 288] width 30 height 27
type input "Aug 2025"
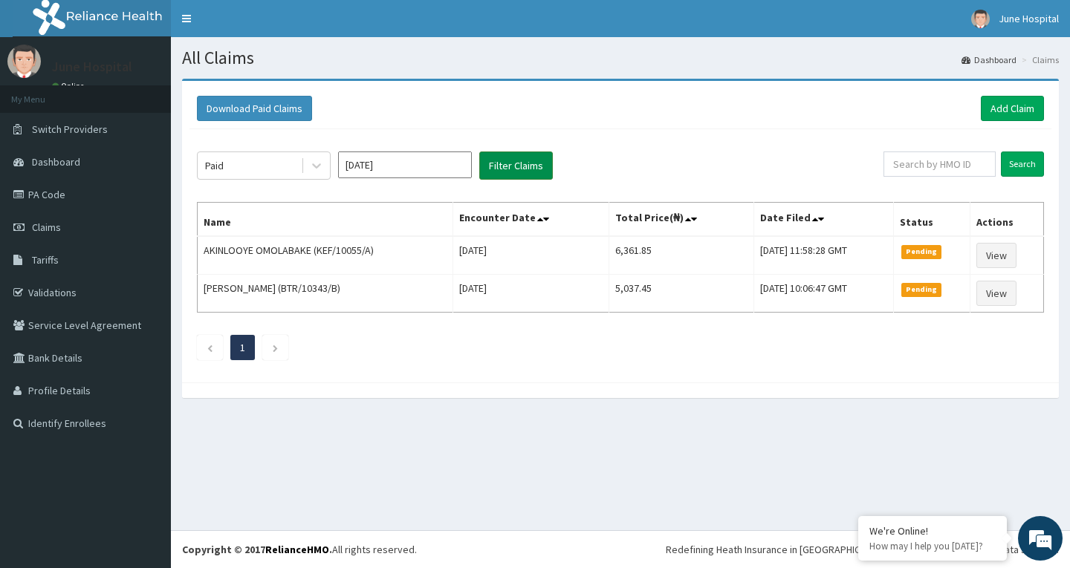
click at [505, 160] on button "Filter Claims" at bounding box center [516, 166] width 74 height 28
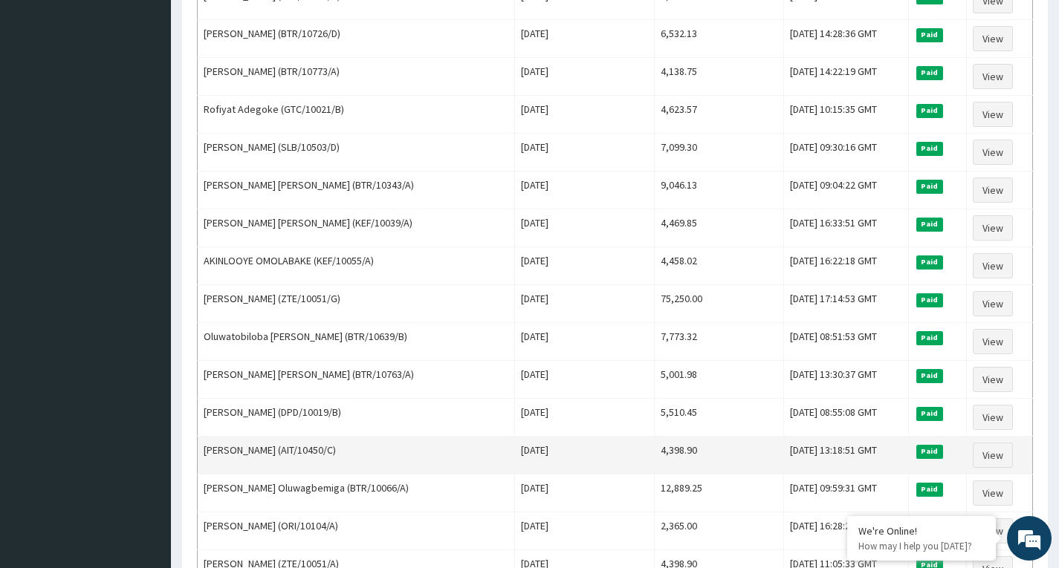
scroll to position [817, 0]
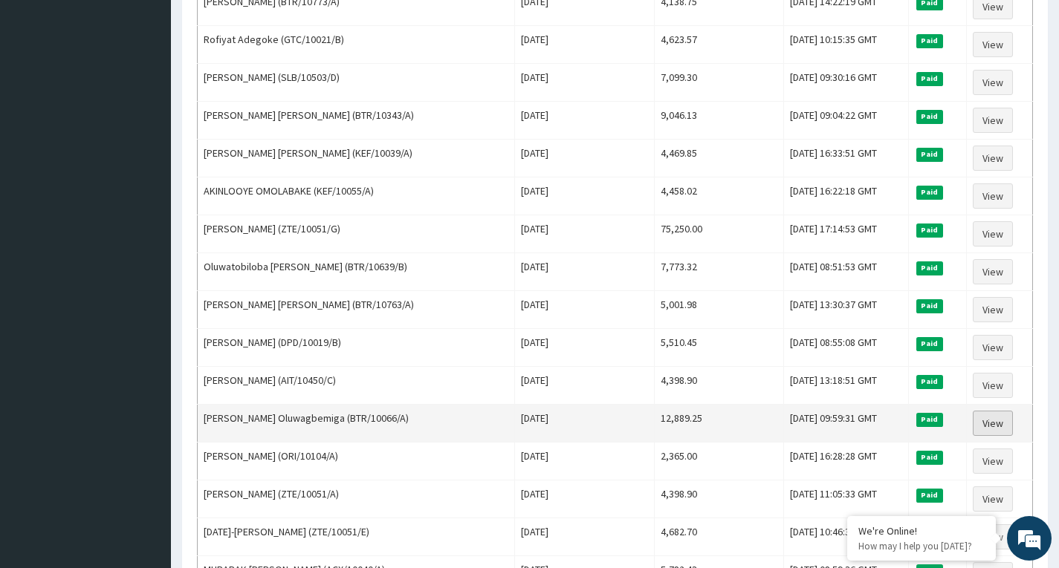
click at [1000, 418] on link "View" at bounding box center [993, 423] width 40 height 25
